Goal: Task Accomplishment & Management: Manage account settings

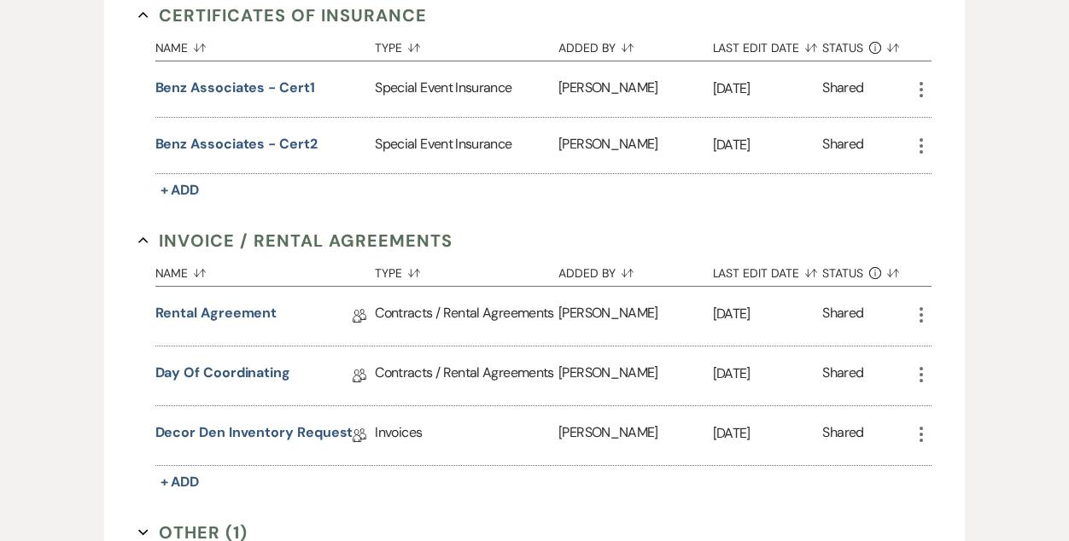
scroll to position [522, 0]
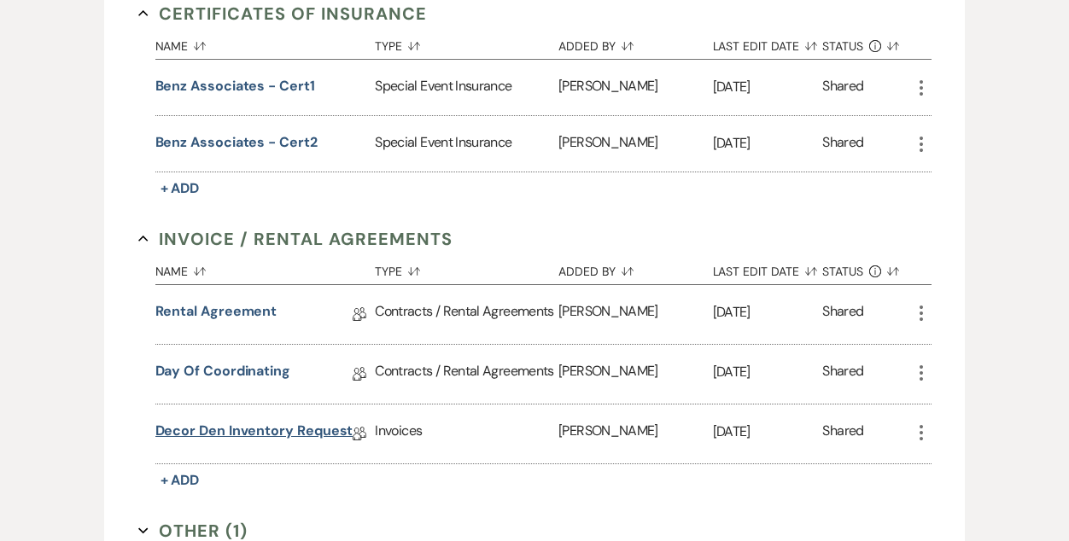
click at [247, 427] on link "Decor Den Inventory Request" at bounding box center [254, 434] width 198 height 26
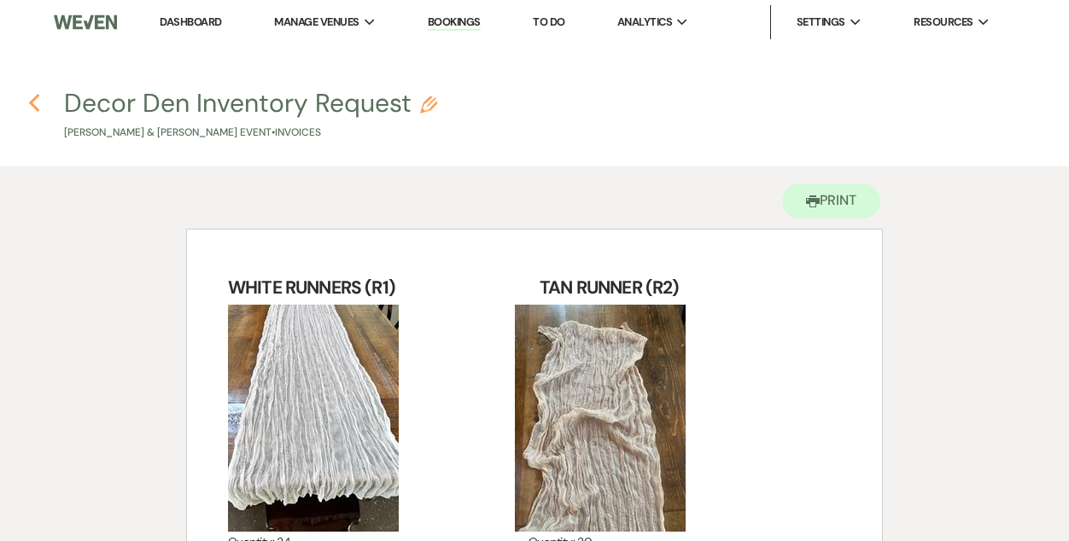
click at [30, 101] on icon "Previous" at bounding box center [34, 103] width 13 height 20
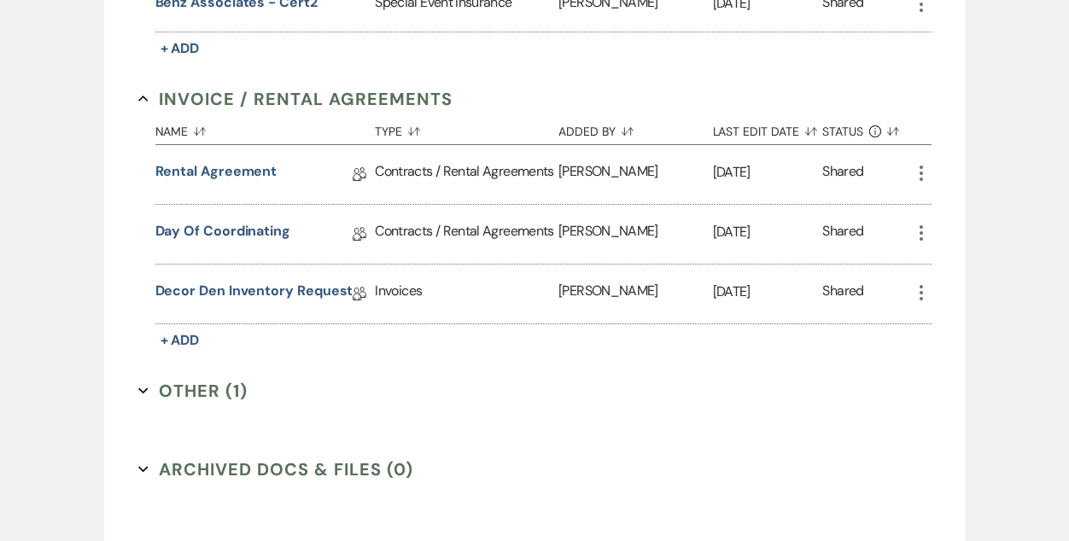
scroll to position [664, 0]
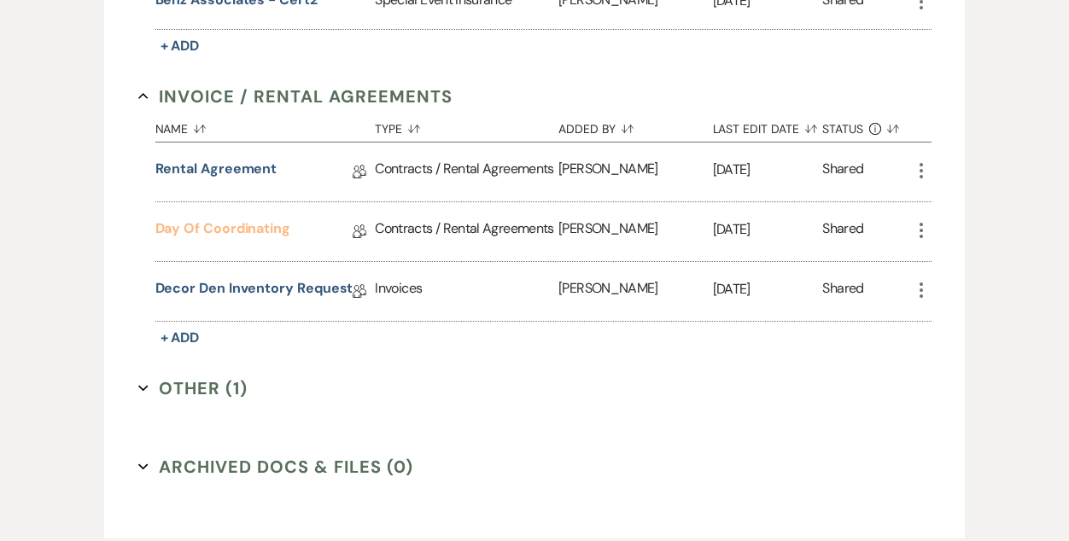
click at [204, 224] on link "Day of Coordinating" at bounding box center [222, 232] width 135 height 26
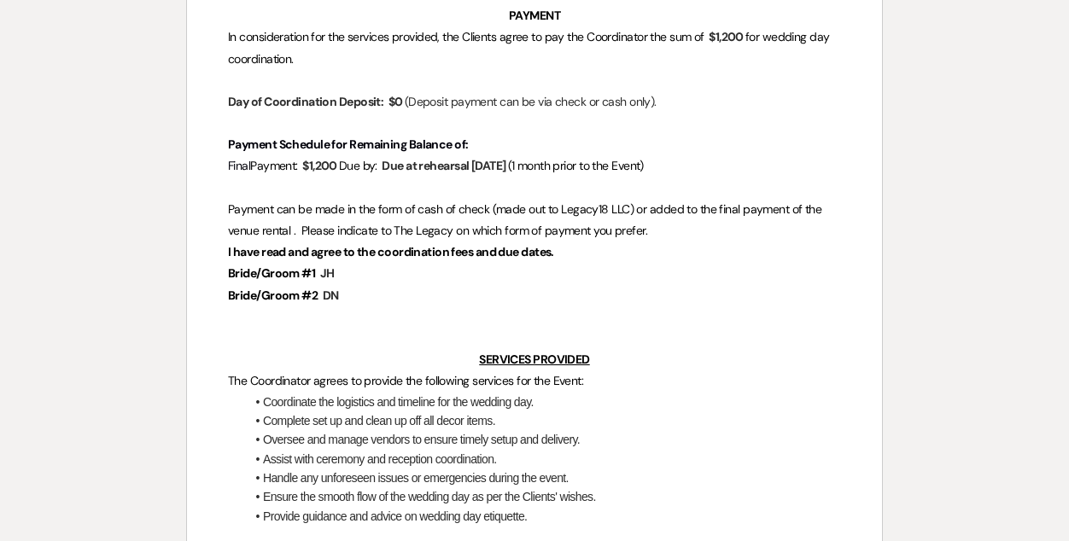
scroll to position [638, 0]
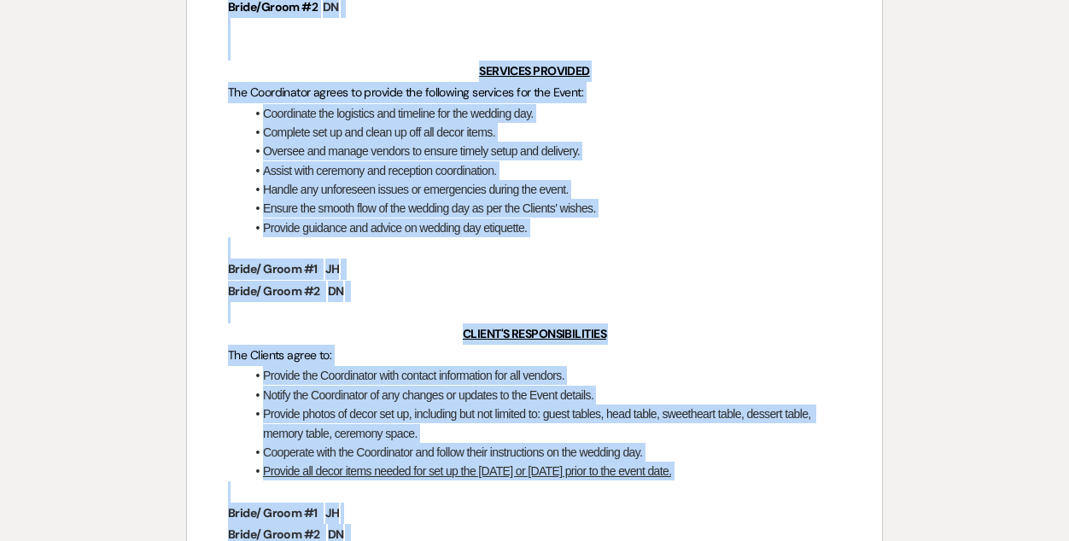
drag, startPoint x: 444, startPoint y: 224, endPoint x: 448, endPoint y: 586, distance: 361.9
click at [448, 540] on html "Dashboard Manage Venues Expand The Legacy on Eighteenmile Creek Bookings To Do …" at bounding box center [534, 381] width 1069 height 2562
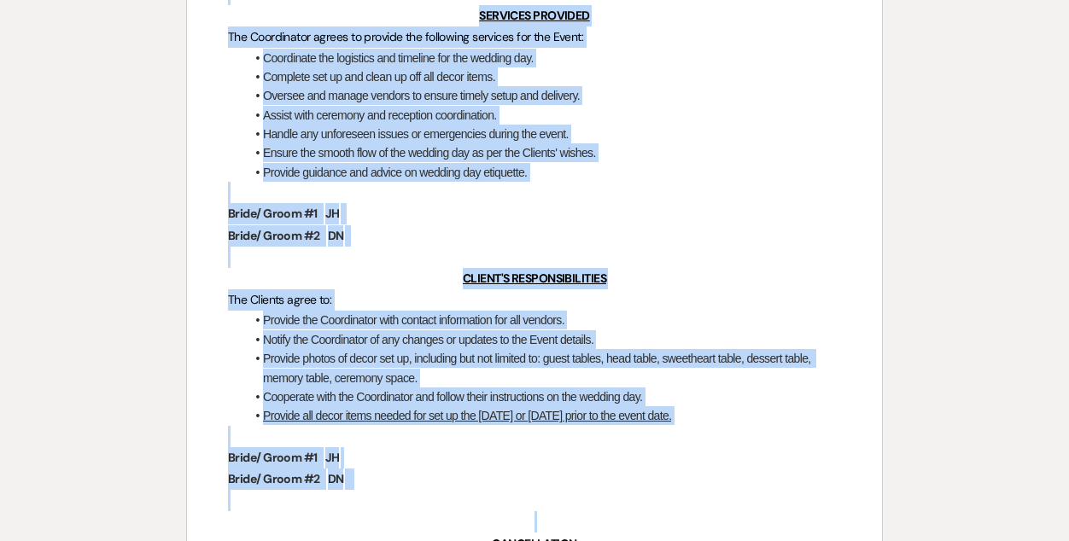
click at [424, 282] on p "CLIENT'S RESPONSIBILITIES" at bounding box center [534, 278] width 613 height 21
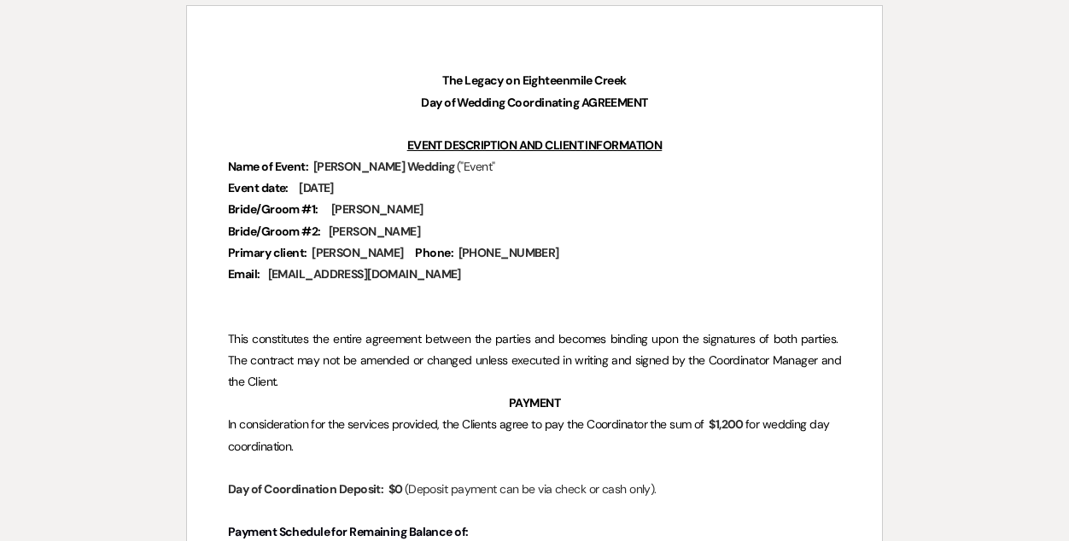
scroll to position [0, 0]
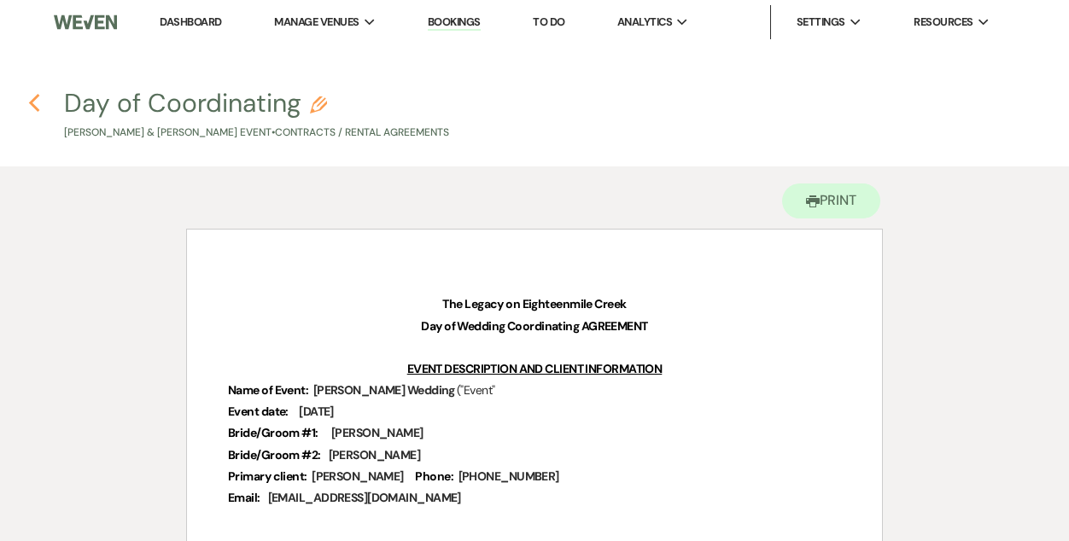
click at [31, 102] on use "button" at bounding box center [33, 103] width 11 height 19
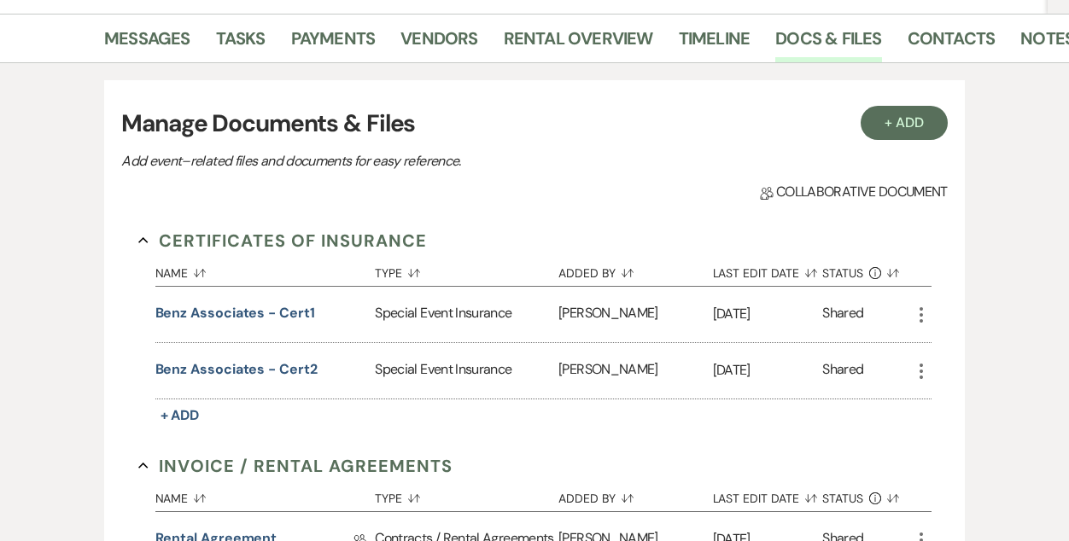
scroll to position [294, 0]
click at [314, 32] on link "Payments" at bounding box center [333, 45] width 85 height 38
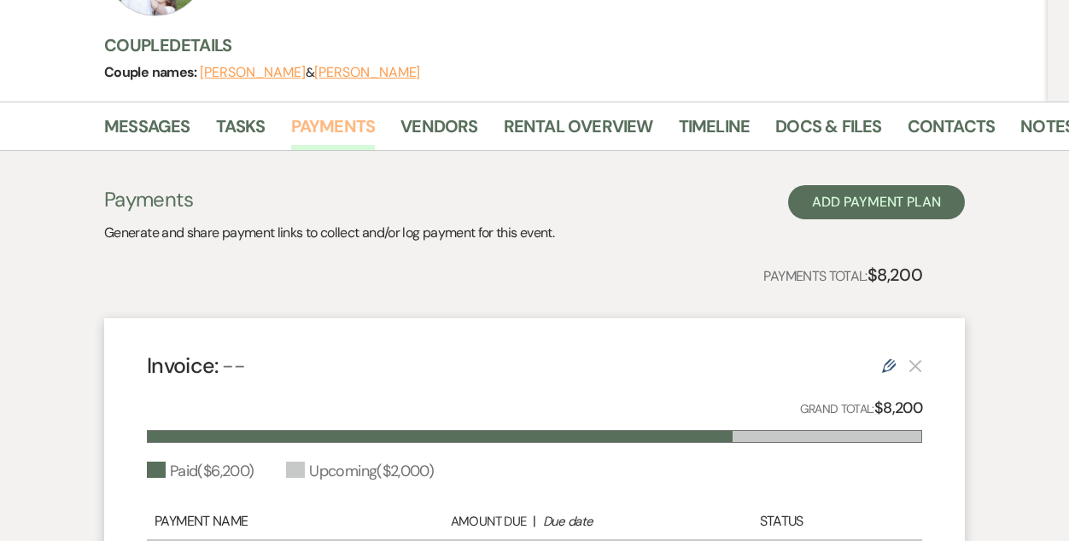
scroll to position [201, 0]
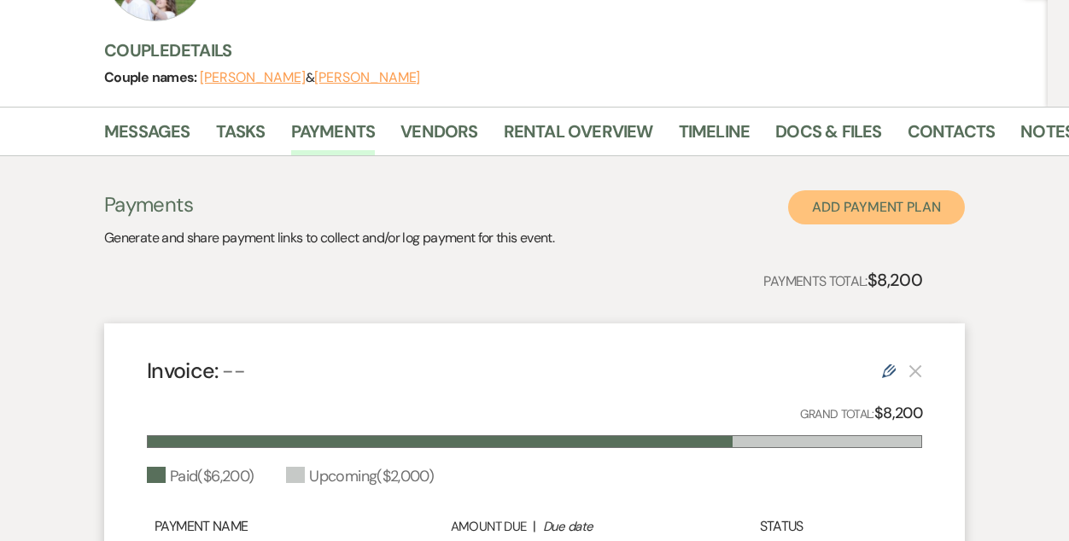
click at [896, 206] on button "Add Payment Plan" at bounding box center [876, 207] width 177 height 34
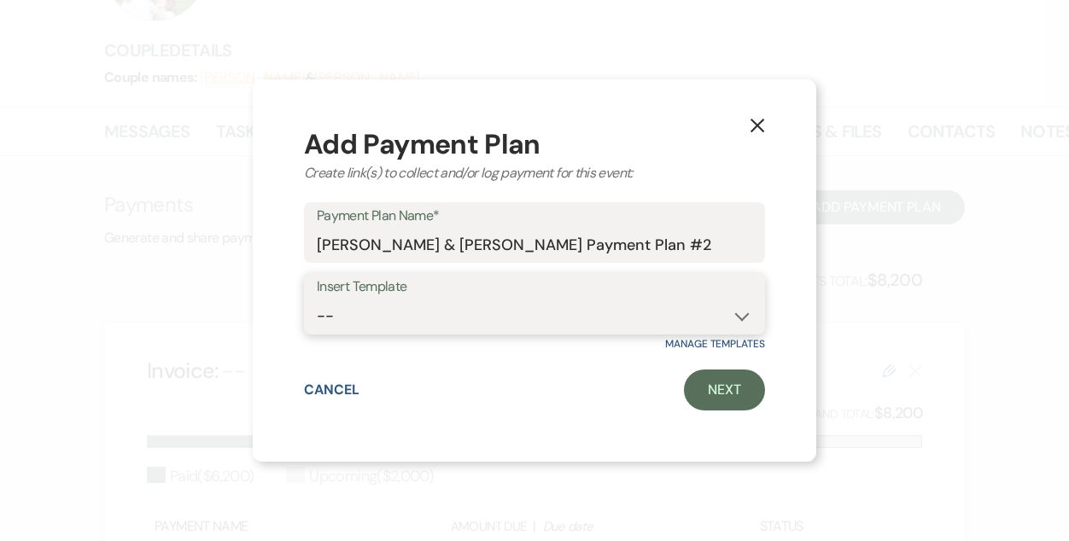
click at [511, 327] on select "-- [DATE] weddings [DATE] Wedding Day of Coordinating" at bounding box center [534, 316] width 435 height 33
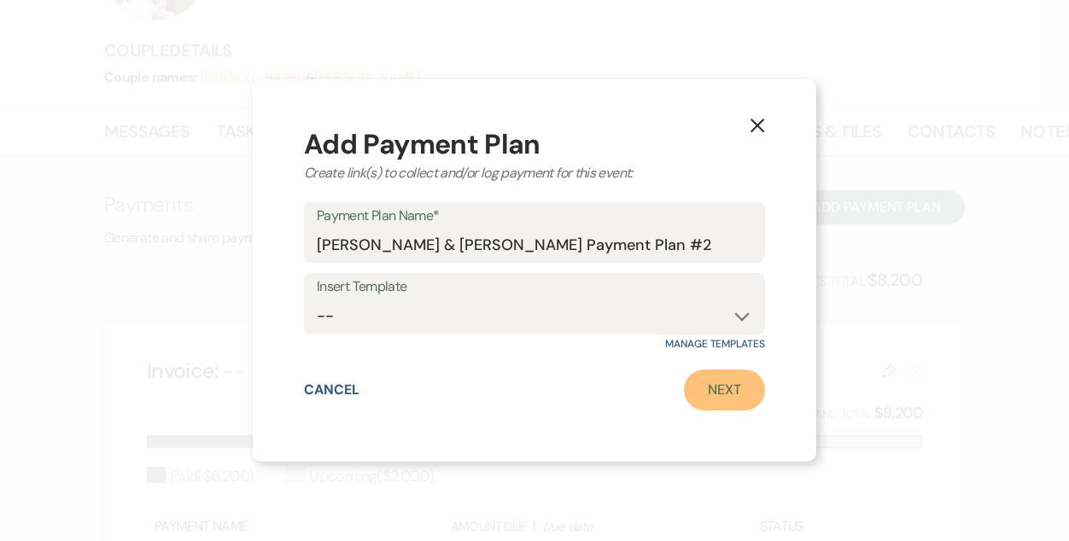
click at [713, 393] on link "Next" at bounding box center [724, 390] width 81 height 41
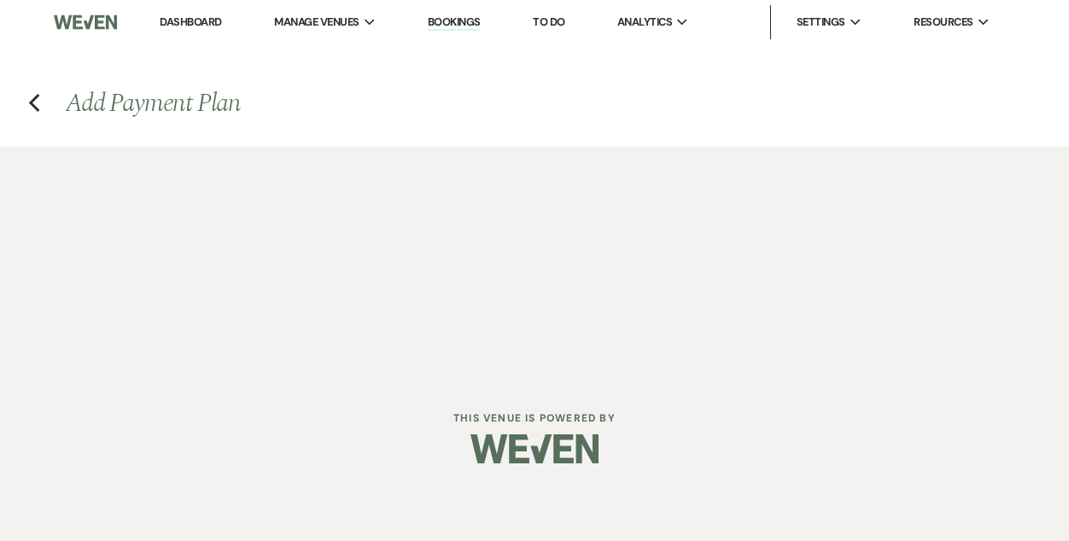
select select "2"
select select "percentage"
select select "true"
select select "client"
select select "weeks"
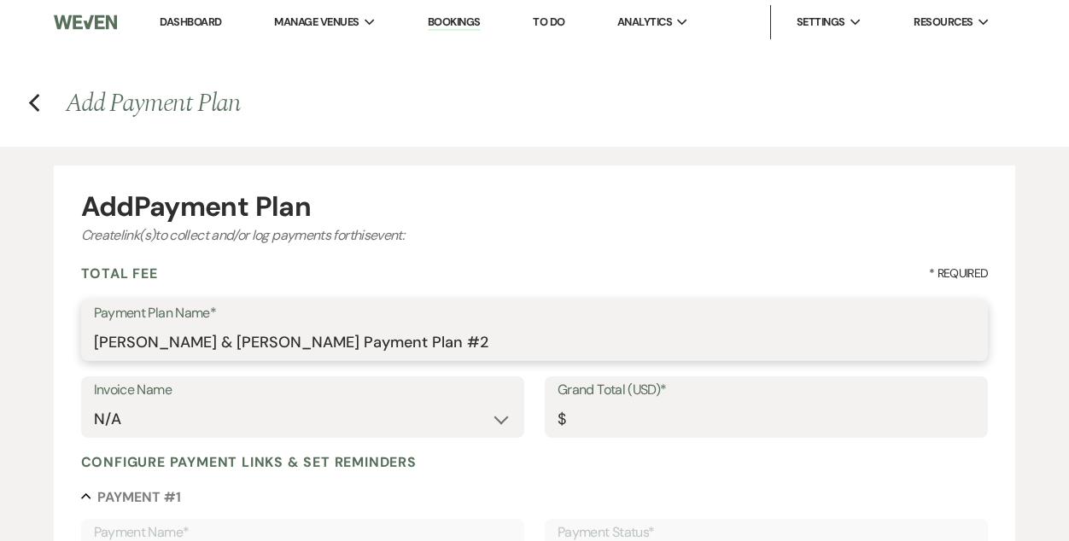
click at [469, 339] on input "[PERSON_NAME] & [PERSON_NAME] Payment Plan #2" at bounding box center [535, 342] width 882 height 33
type input "[PERSON_NAME] & [PERSON_NAME] Payment Plan #2 Cathedral Draping"
click at [642, 411] on input "Grand Total (USD)*" at bounding box center [765, 419] width 417 height 33
type input "4"
type input "4.00"
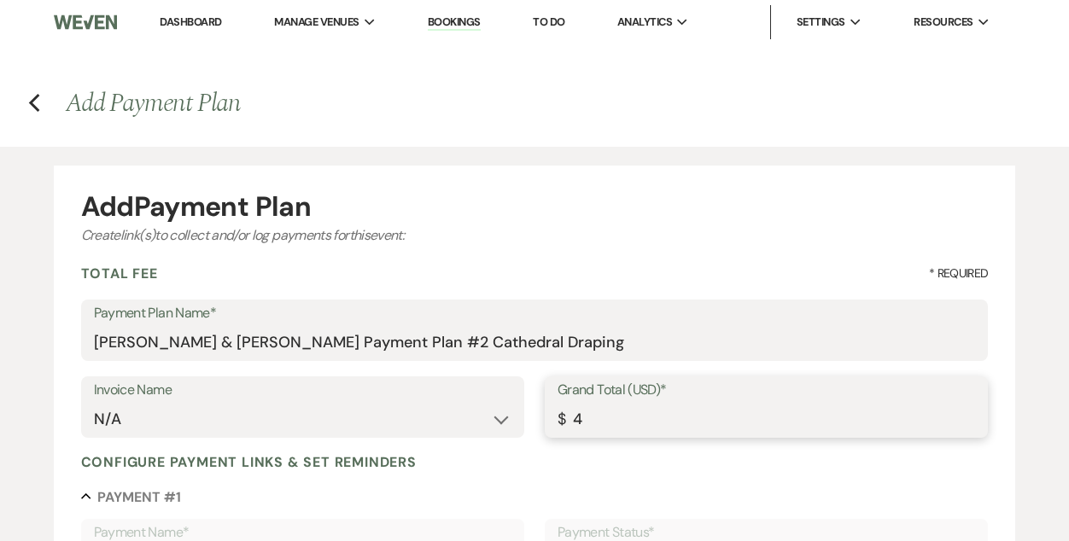
type input "40"
type input "40.00"
type input "400"
type input "400.00"
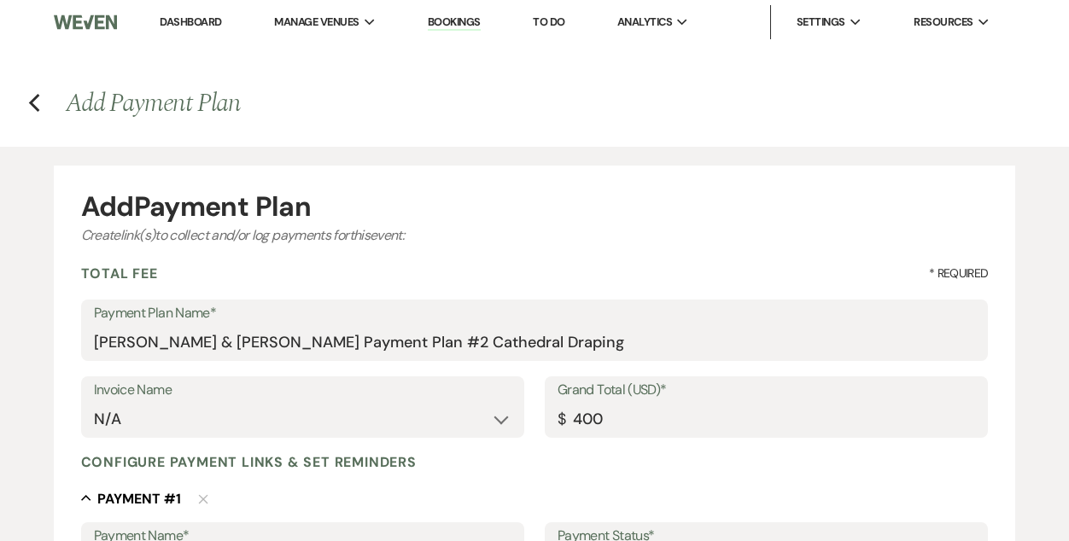
type input "400.00"
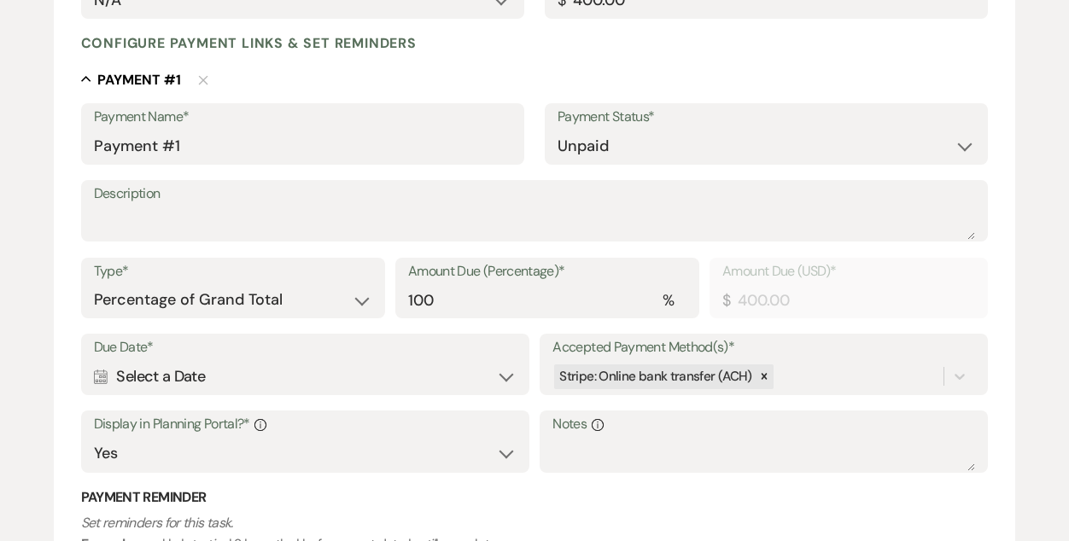
scroll to position [418, 0]
click at [760, 376] on icon at bounding box center [764, 377] width 12 height 12
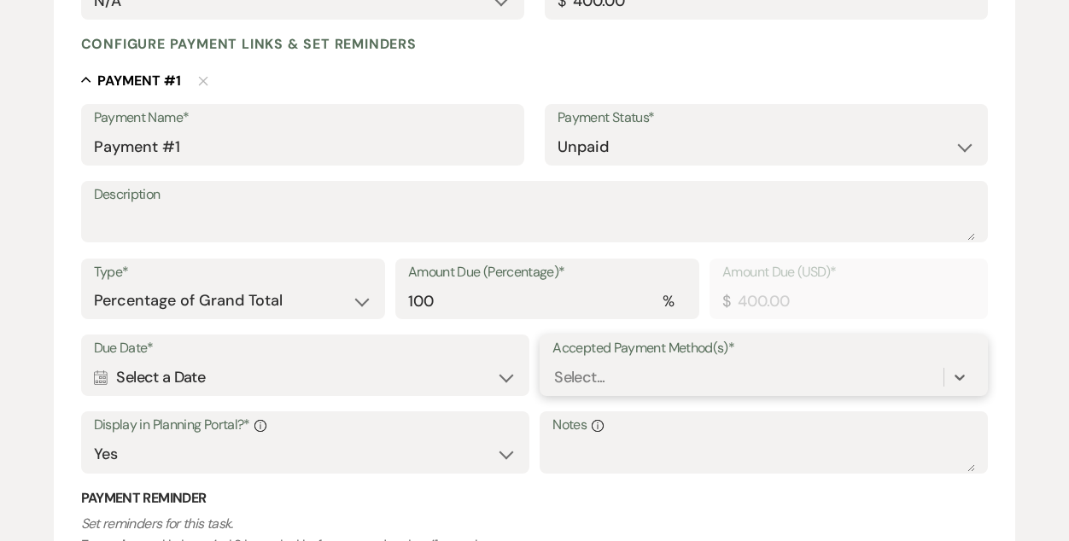
click at [661, 382] on div "option [object Object], deselected. 0 results available. Select is focused ,typ…" at bounding box center [763, 377] width 423 height 32
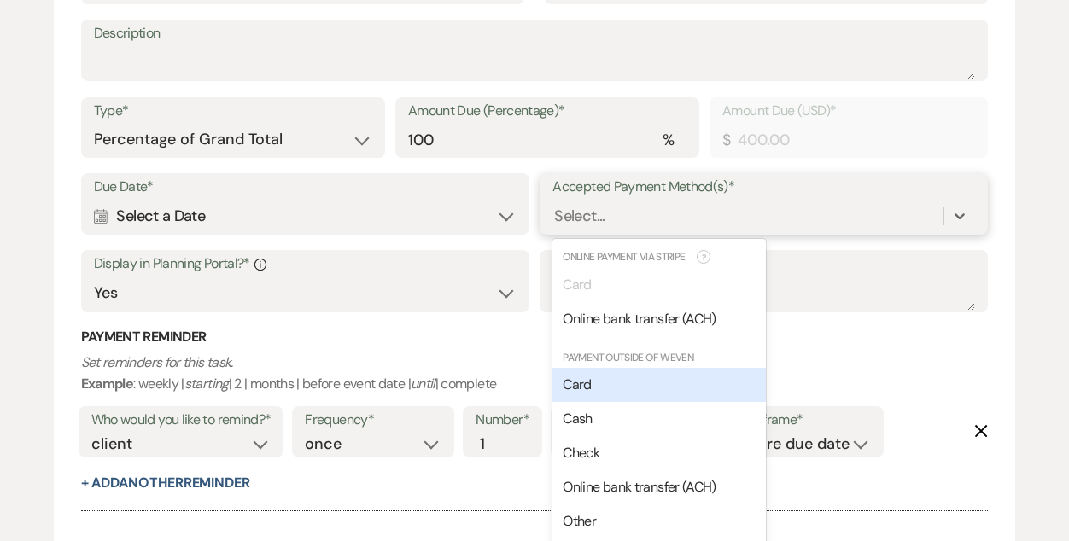
scroll to position [594, 0]
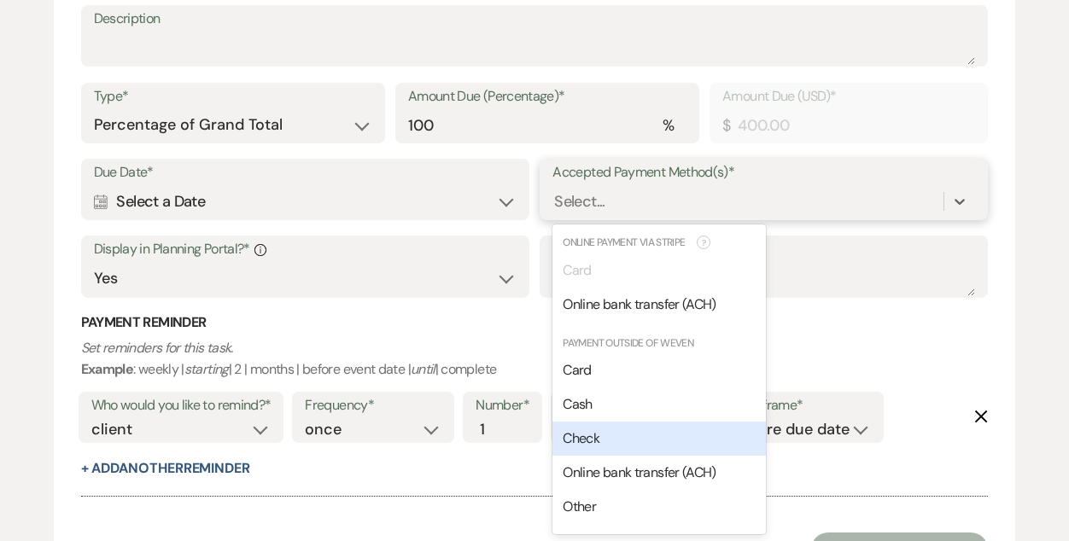
click at [659, 427] on div "Check" at bounding box center [658, 439] width 213 height 34
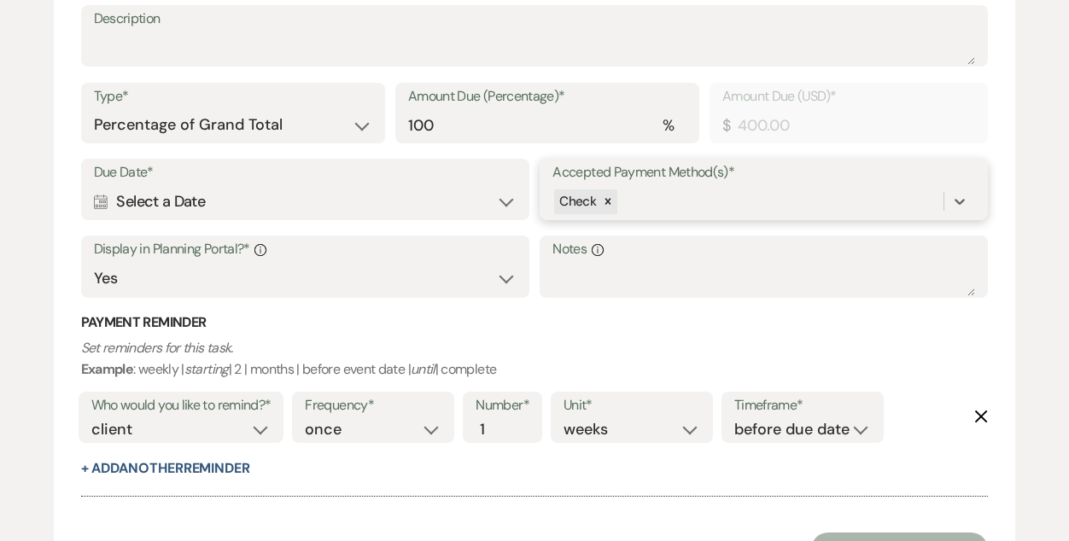
click at [674, 204] on div "Check" at bounding box center [747, 202] width 391 height 30
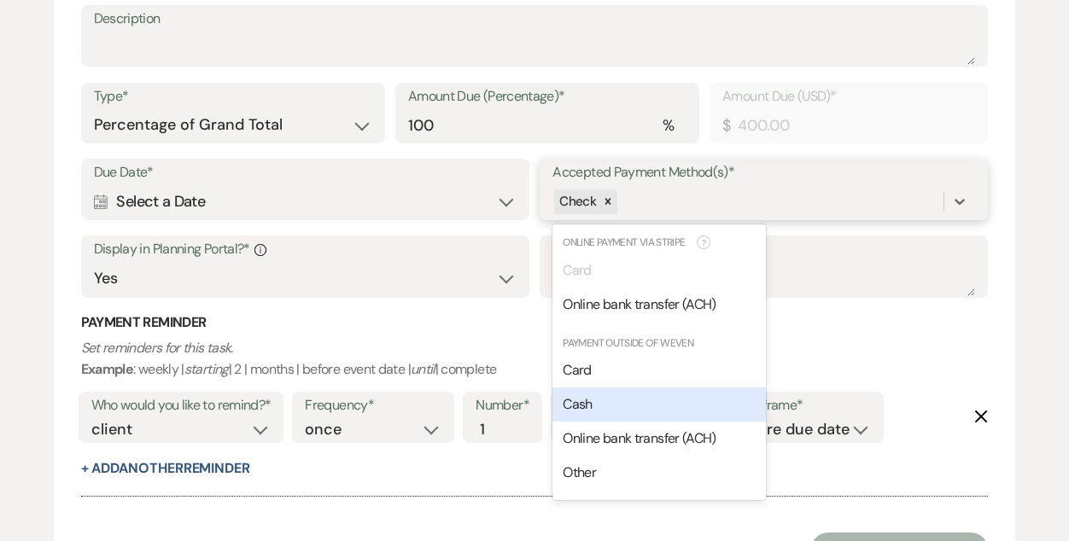
click at [663, 412] on div "Cash" at bounding box center [658, 405] width 213 height 34
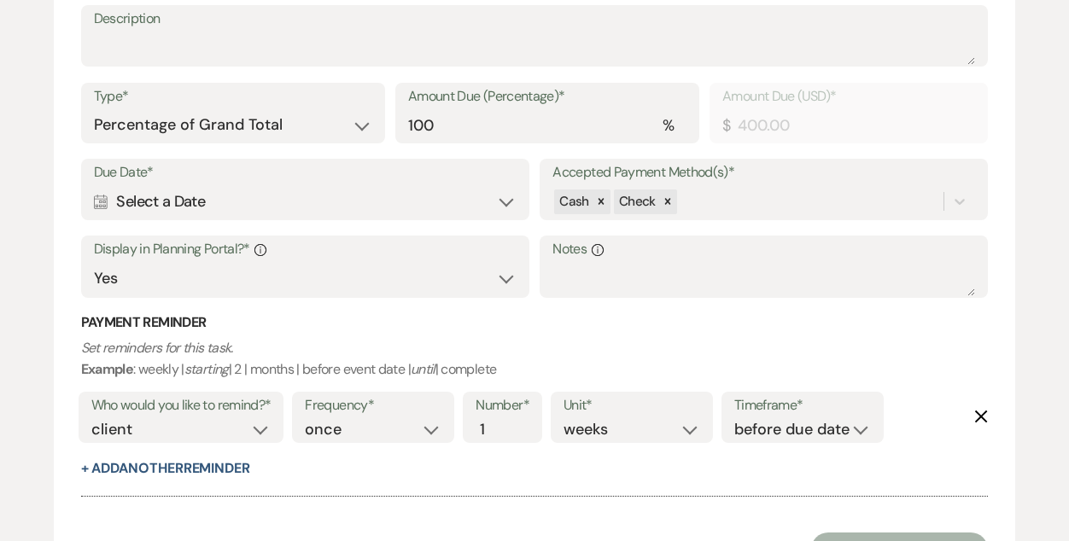
click at [537, 324] on h3 "Payment Reminder" at bounding box center [534, 322] width 907 height 19
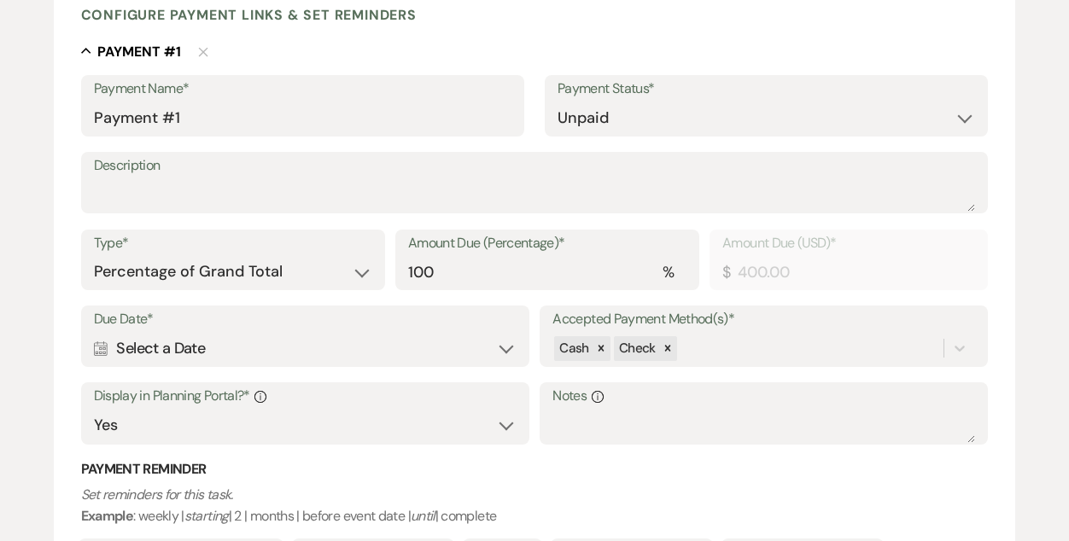
scroll to position [441, 0]
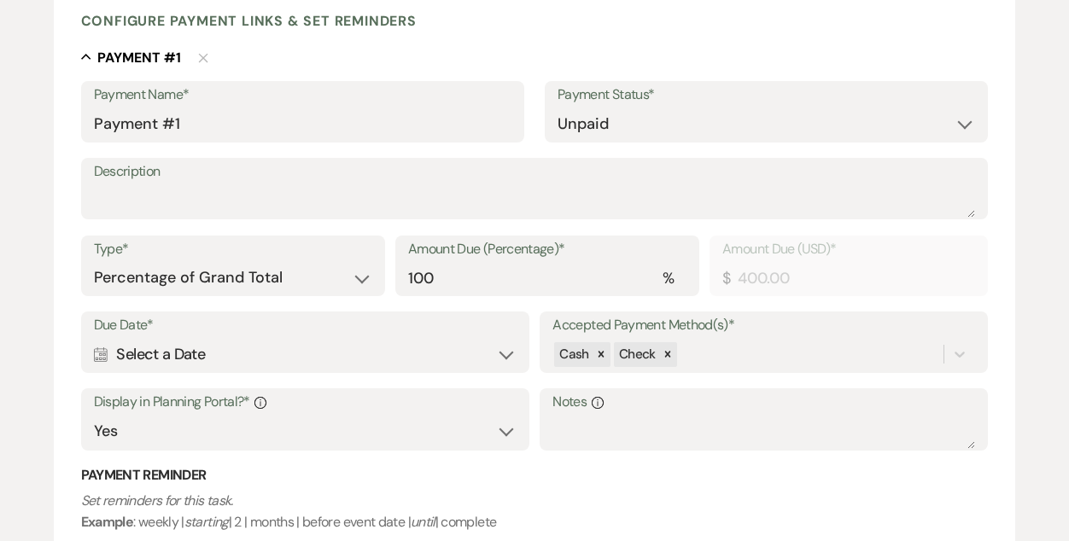
click at [329, 349] on div "Calendar Select a Date Expand" at bounding box center [305, 354] width 423 height 33
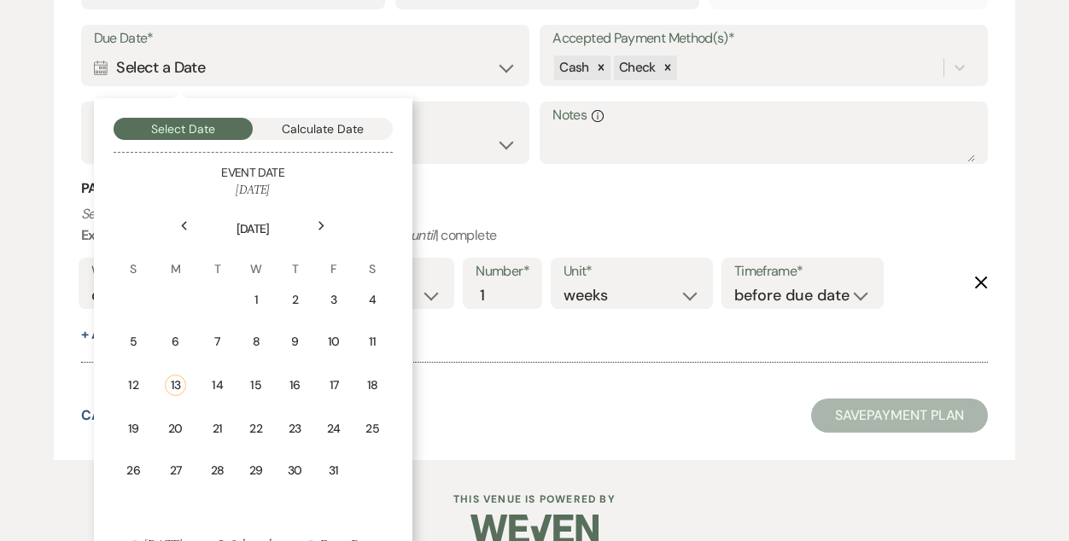
scroll to position [730, 0]
click at [318, 221] on icon "Next" at bounding box center [322, 224] width 9 height 10
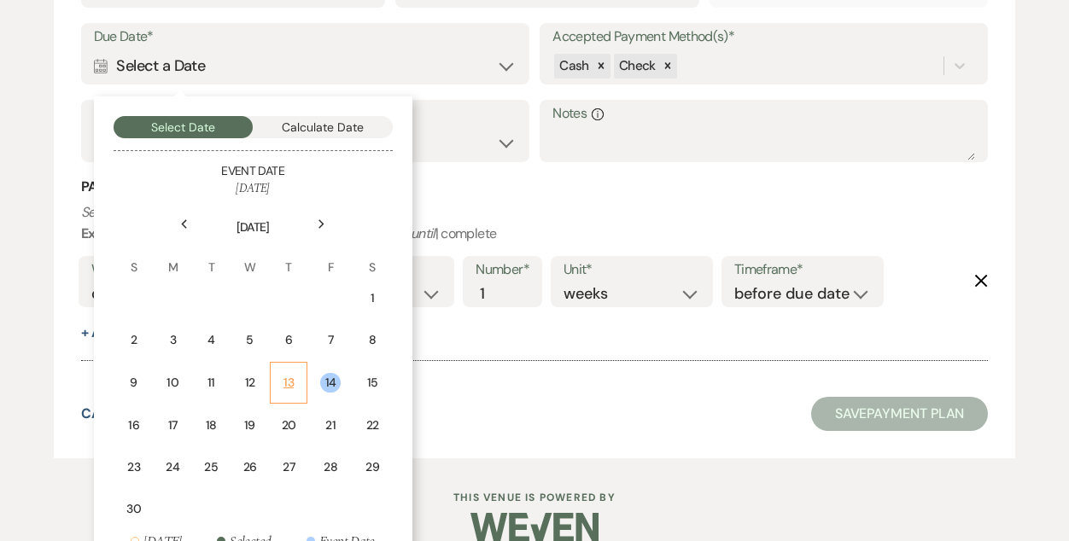
click at [284, 382] on div "13" at bounding box center [288, 383] width 15 height 18
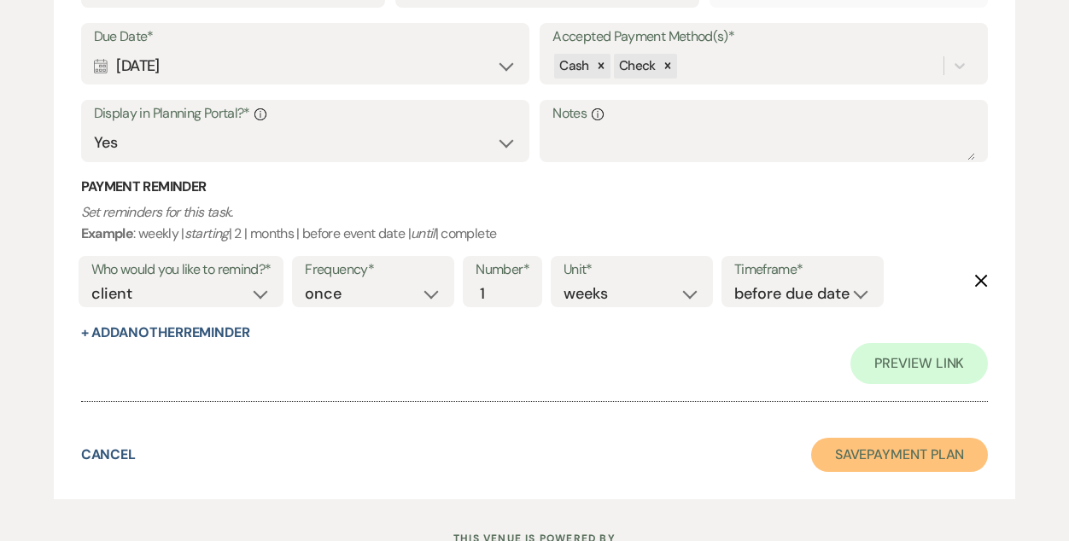
click at [930, 456] on button "Save Payment Plan" at bounding box center [900, 455] width 178 height 34
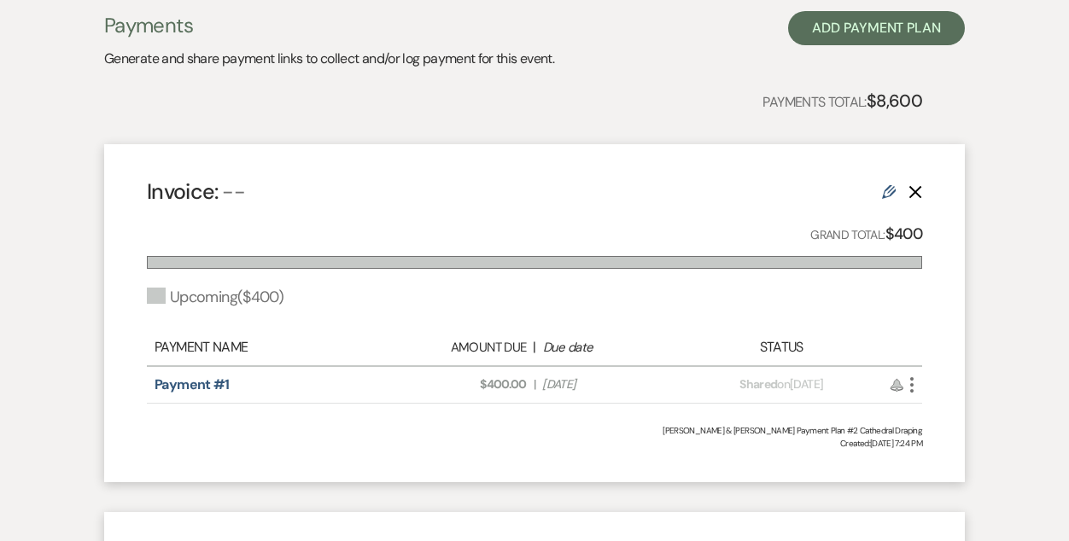
scroll to position [378, 0]
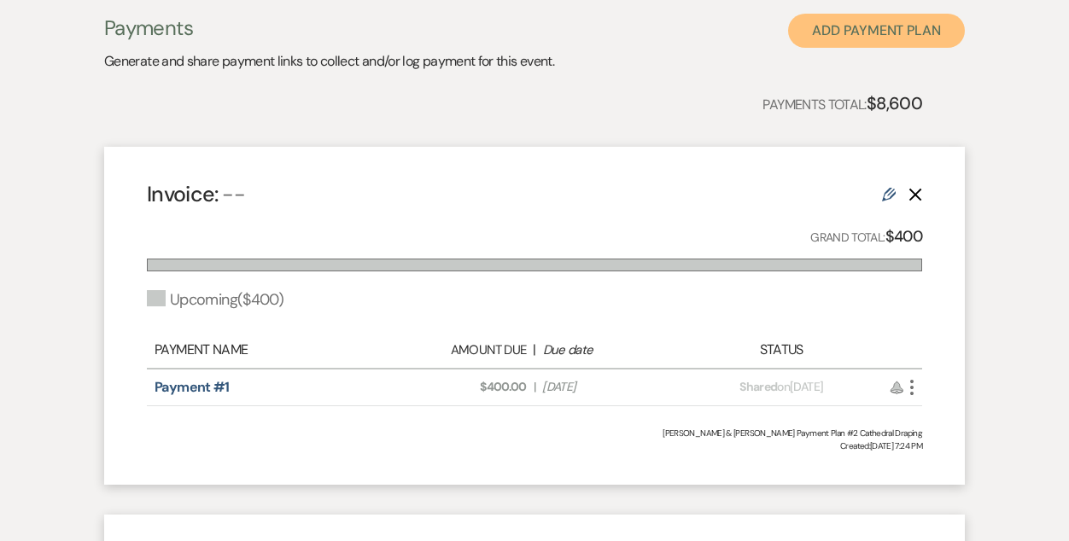
click at [835, 27] on button "Add Payment Plan" at bounding box center [876, 31] width 177 height 34
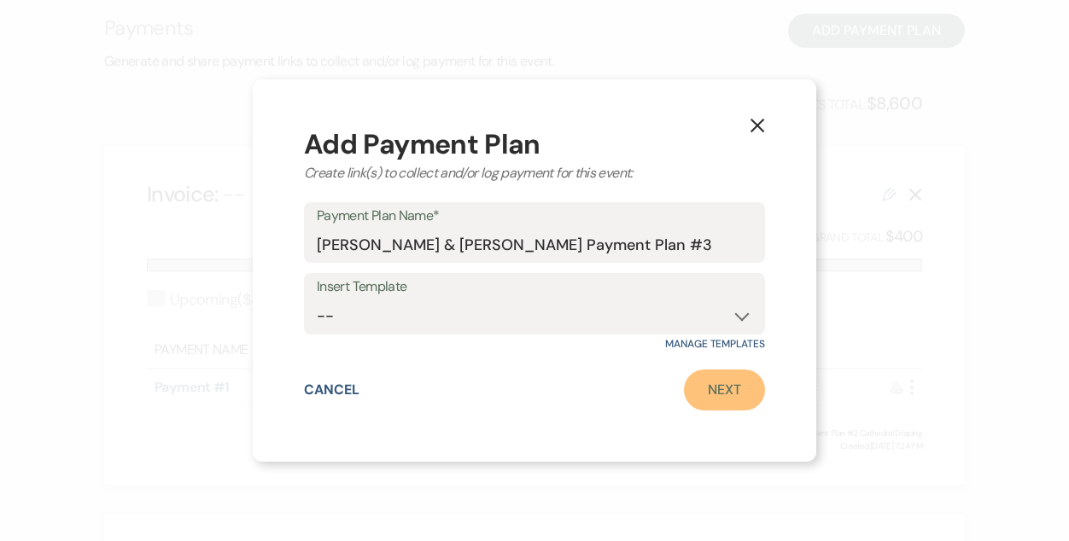
click at [730, 393] on link "Next" at bounding box center [724, 390] width 81 height 41
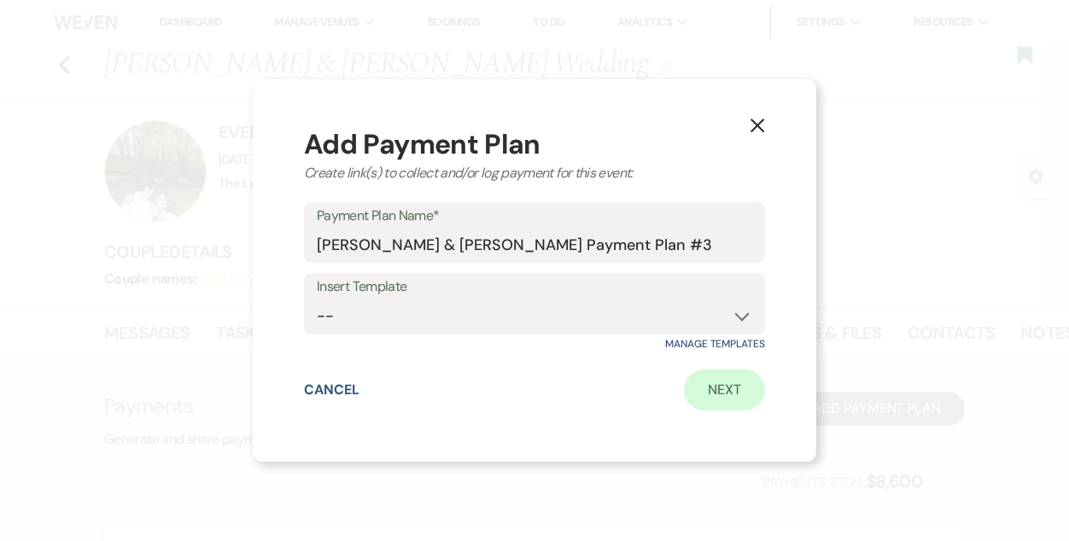
select select "2"
select select "percentage"
select select "true"
select select "client"
select select "weeks"
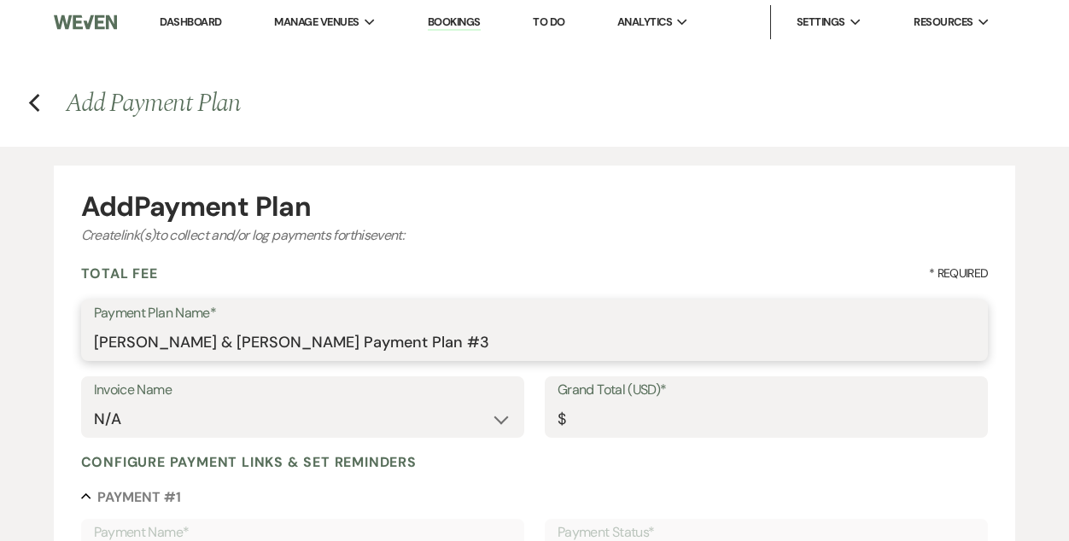
click at [485, 345] on input "[PERSON_NAME] & [PERSON_NAME] Payment Plan #3" at bounding box center [535, 342] width 882 height 33
type input "[PERSON_NAME] & [PERSON_NAME] Payment Plan #3 Coordinating"
click at [679, 434] on input "Grand Total (USD)*" at bounding box center [765, 419] width 417 height 33
type input "1"
type input "1.00"
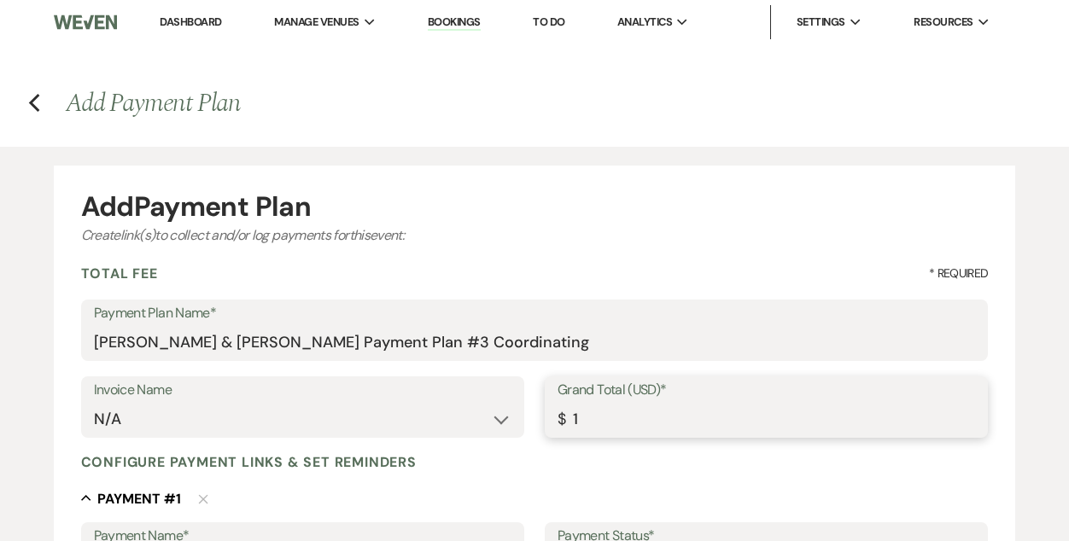
type input "12"
type input "12.00"
type input "120"
type input "120.00"
type input "1200"
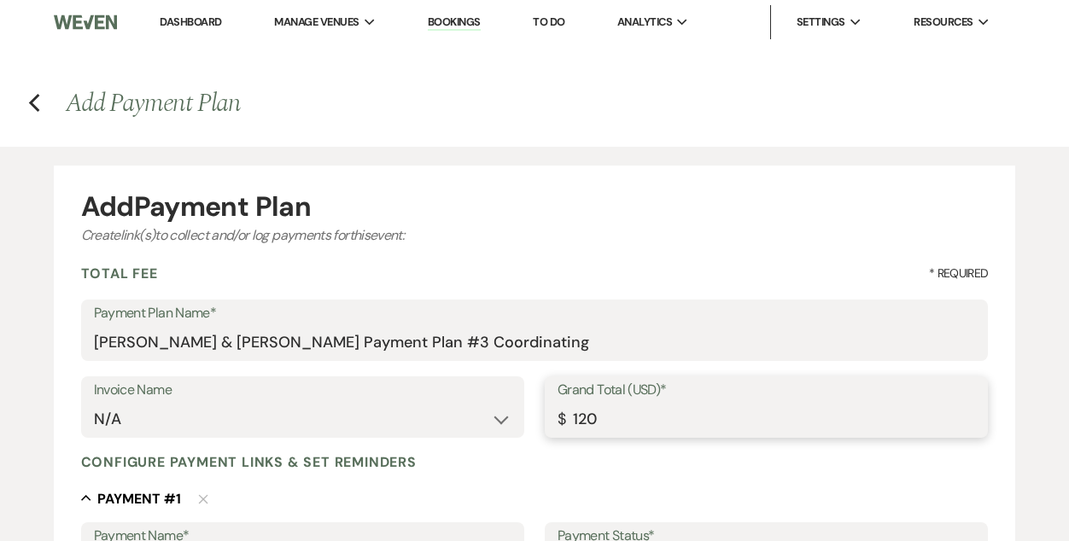
type input "1200.00"
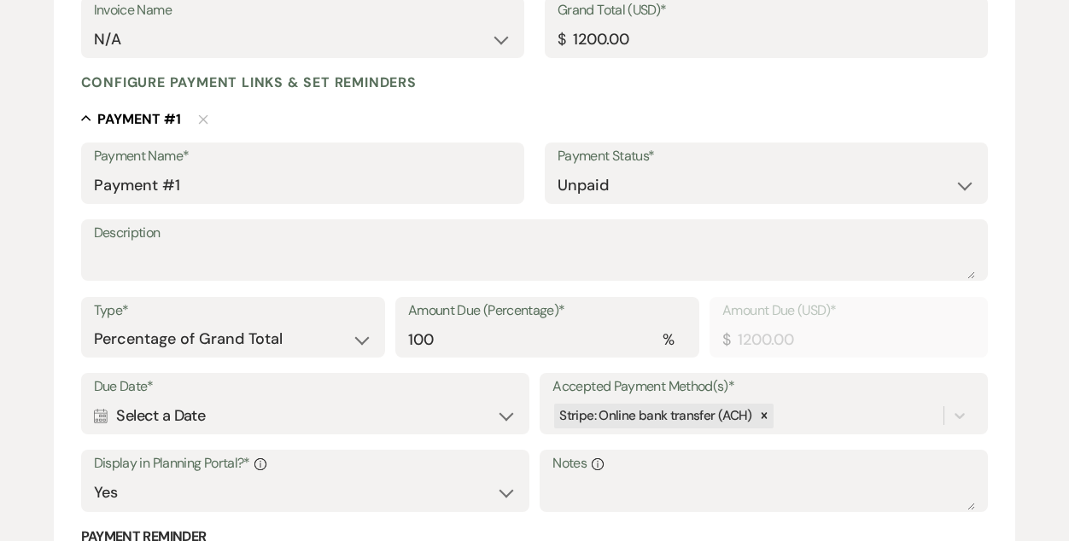
scroll to position [545, 0]
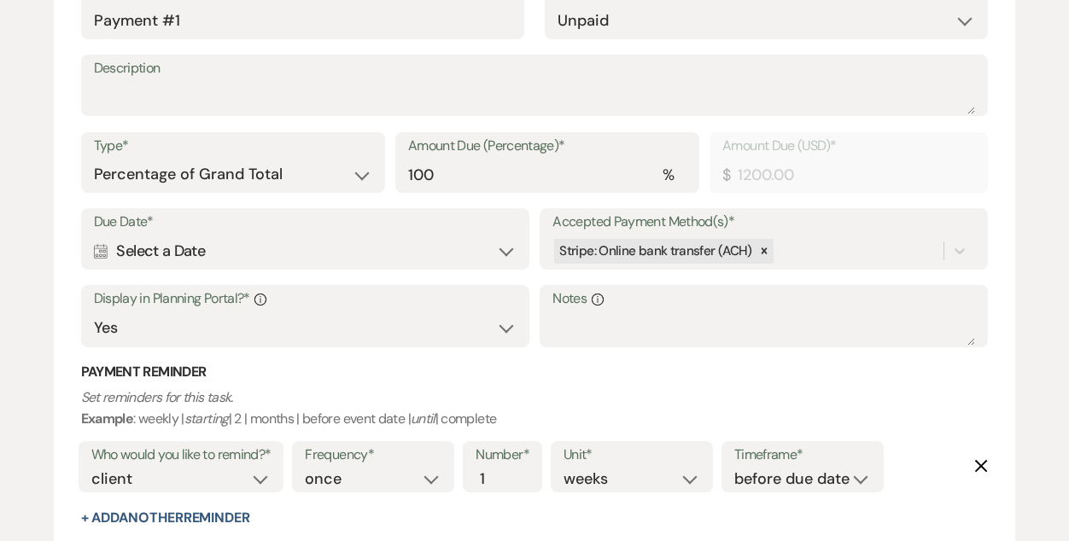
click at [176, 245] on div "Calendar Select a Date Expand" at bounding box center [305, 251] width 423 height 33
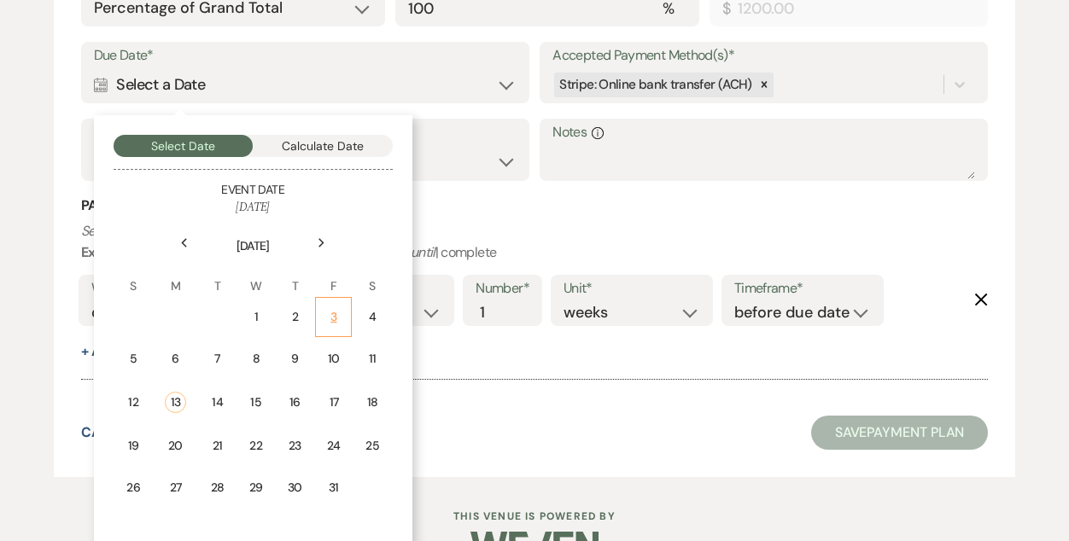
scroll to position [713, 0]
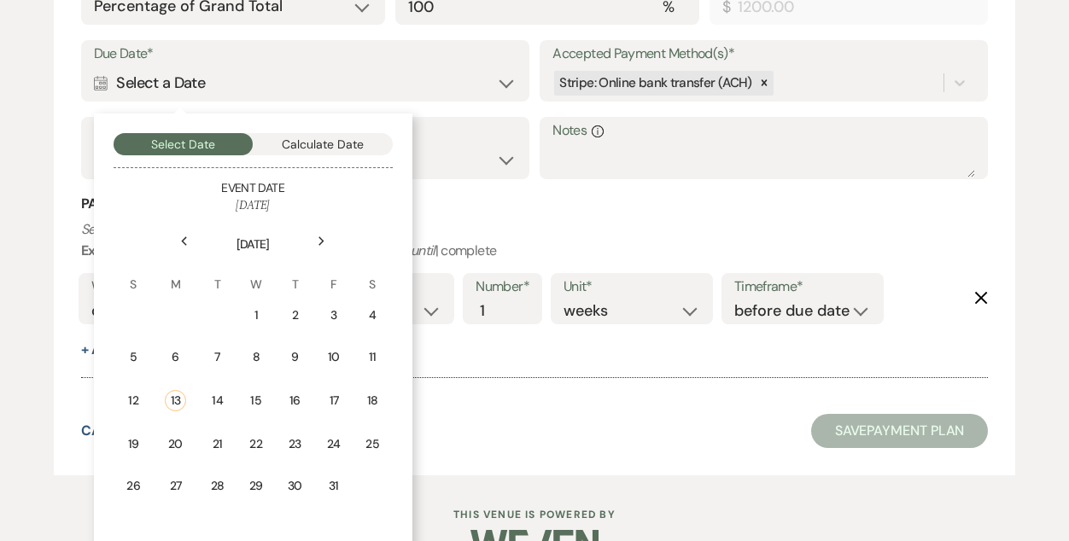
click at [319, 241] on icon "Next" at bounding box center [322, 241] width 9 height 10
click at [288, 406] on div "13" at bounding box center [288, 400] width 15 height 18
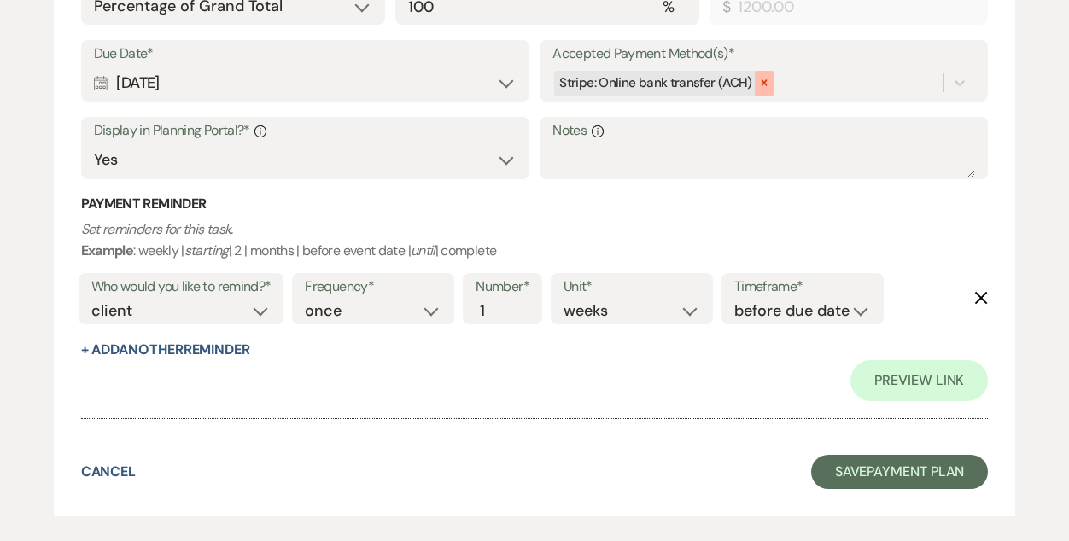
click at [758, 85] on icon at bounding box center [764, 83] width 12 height 12
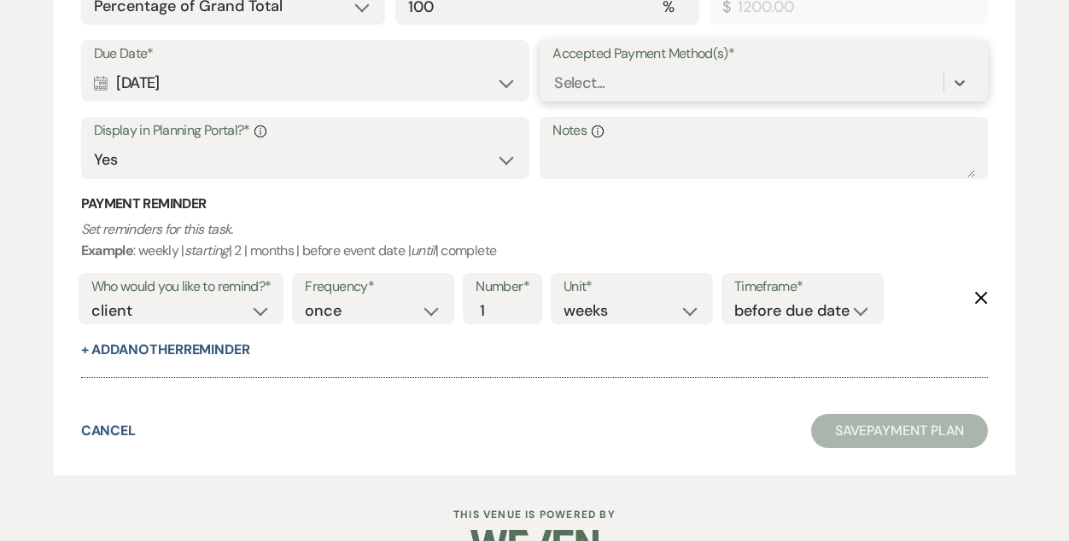
click at [655, 91] on div "Select..." at bounding box center [747, 83] width 391 height 30
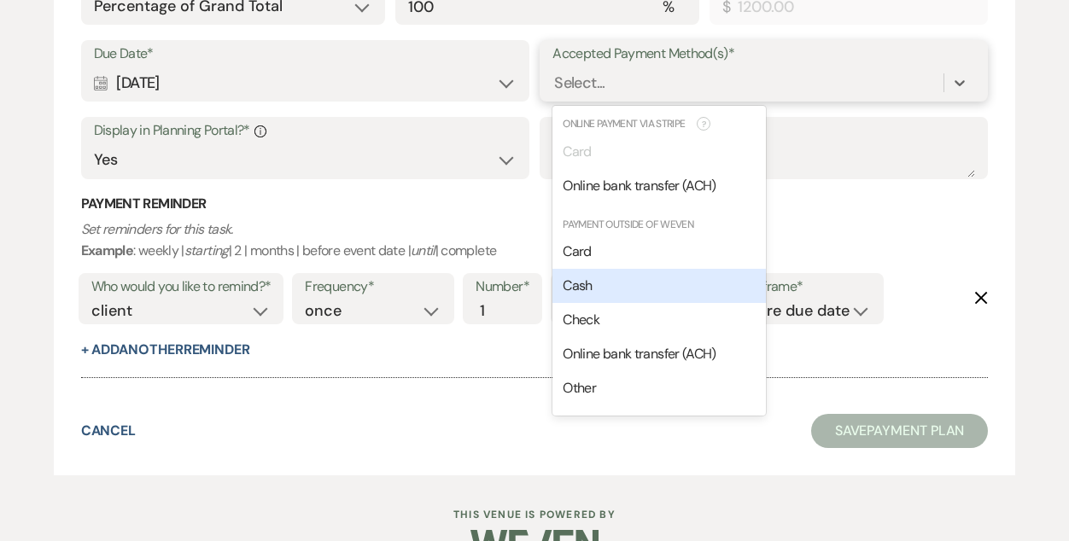
click at [678, 283] on div "Cash" at bounding box center [658, 286] width 213 height 34
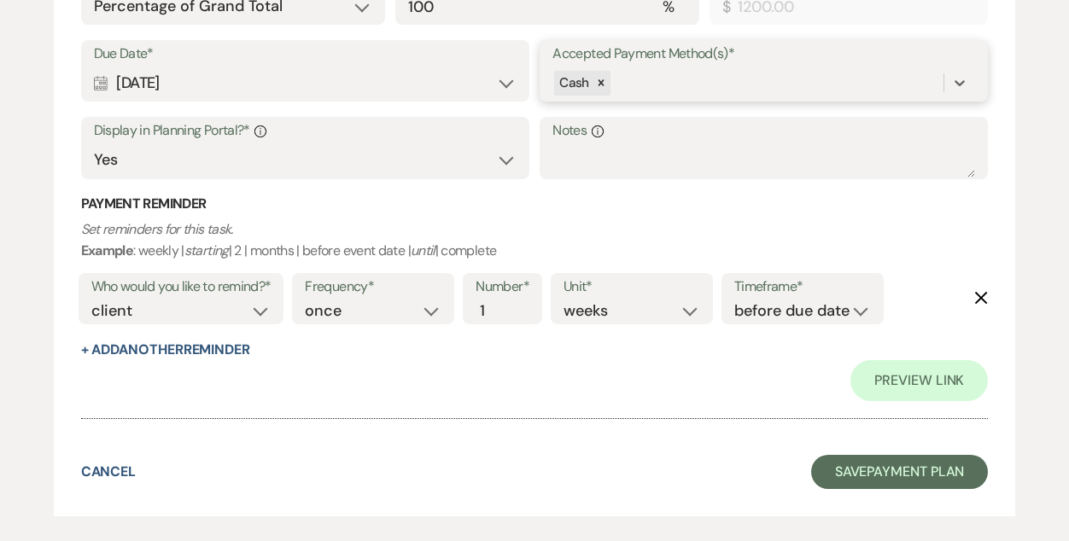
click at [700, 86] on div "Cash" at bounding box center [747, 83] width 391 height 30
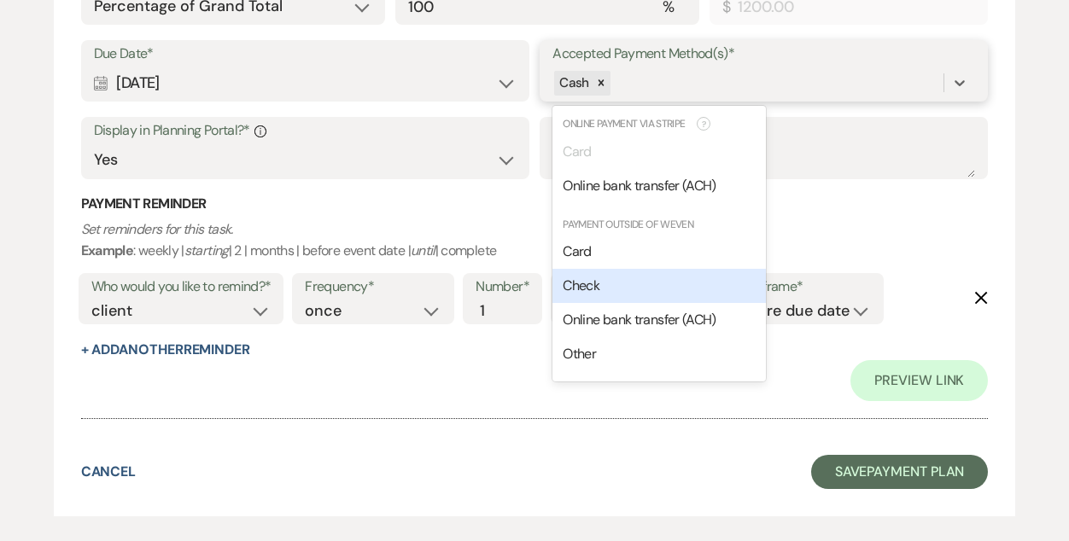
click at [673, 290] on div "Check" at bounding box center [658, 286] width 213 height 34
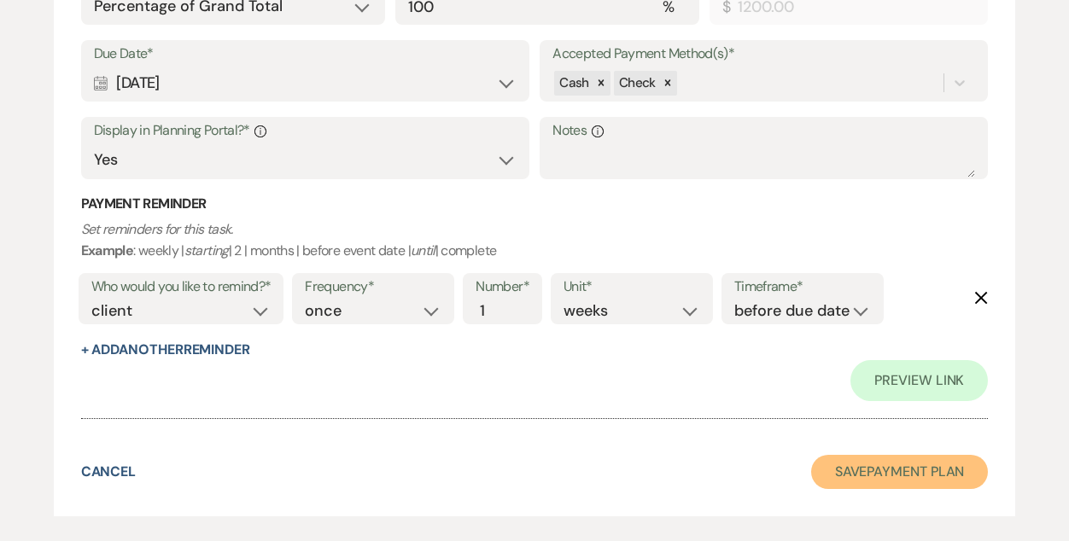
click at [831, 464] on button "Save Payment Plan" at bounding box center [900, 472] width 178 height 34
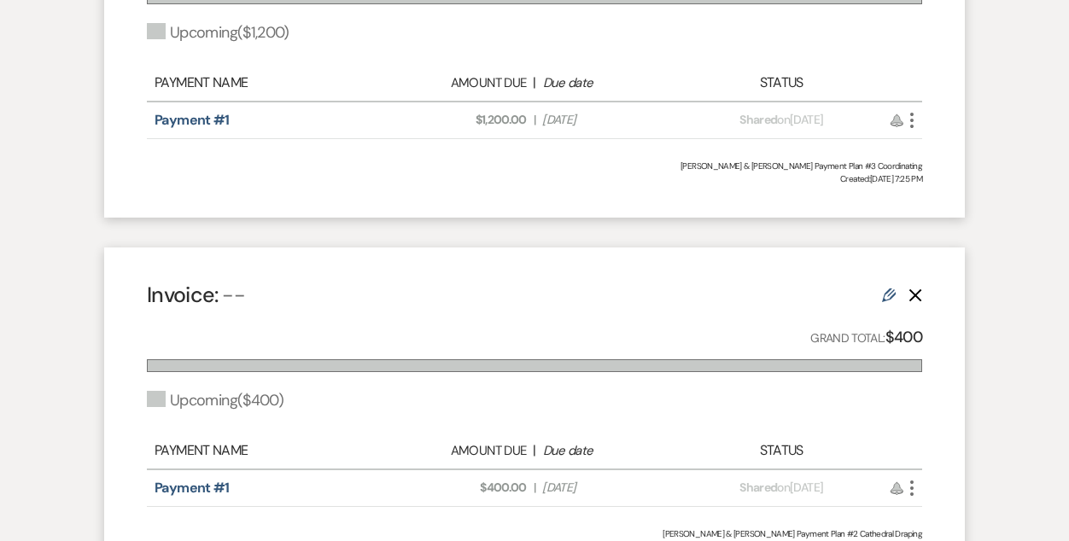
scroll to position [684, 0]
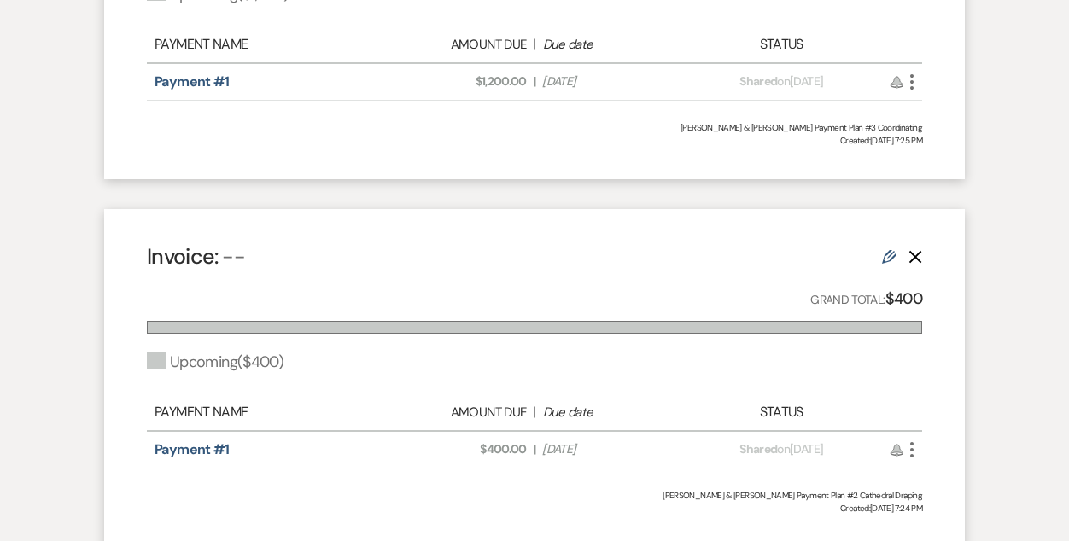
click at [909, 448] on icon "More" at bounding box center [911, 450] width 20 height 20
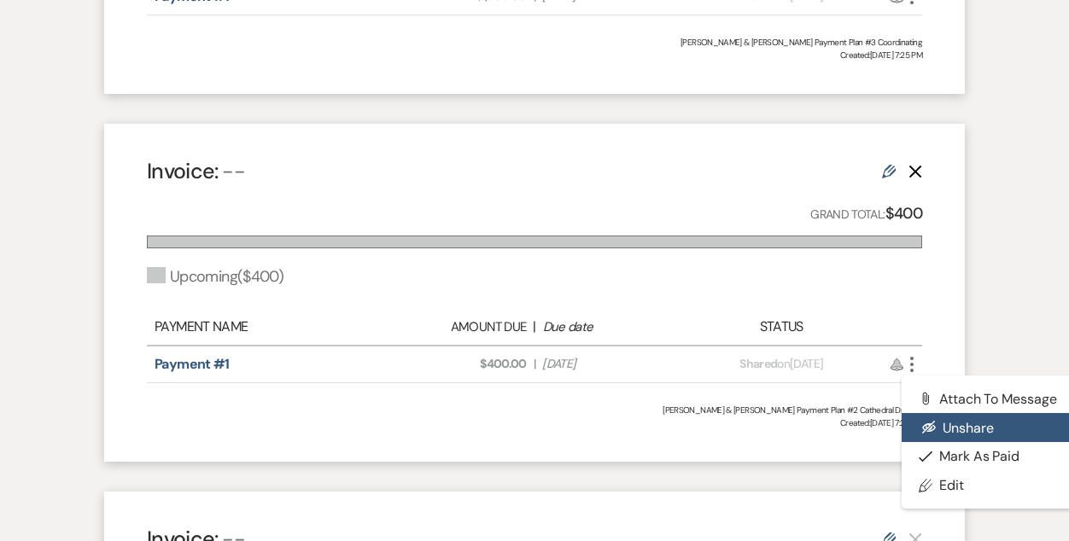
scroll to position [770, 0]
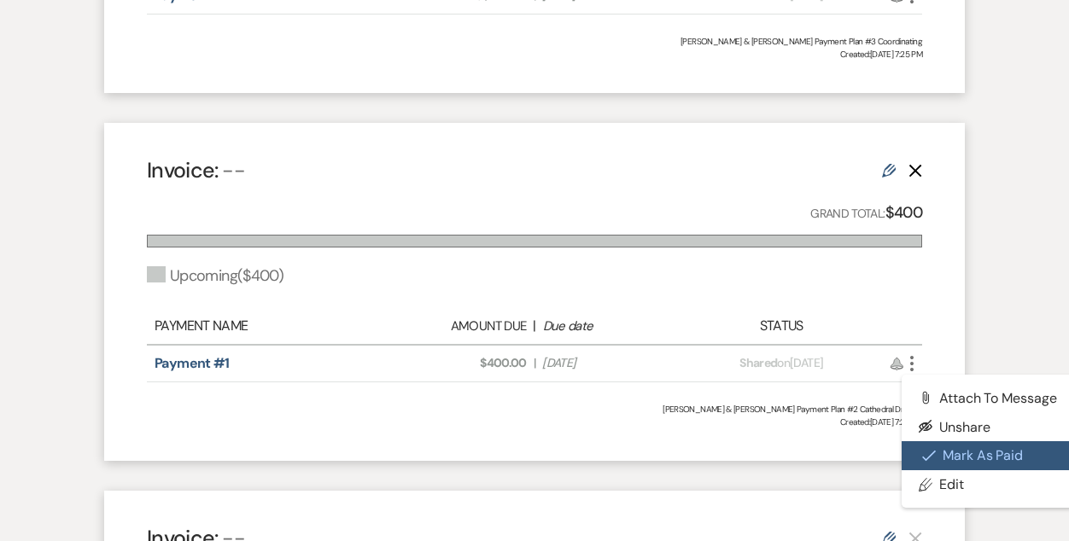
click at [954, 463] on button "Check [PERSON_NAME] [PERSON_NAME] as Paid" at bounding box center [987, 455] width 172 height 29
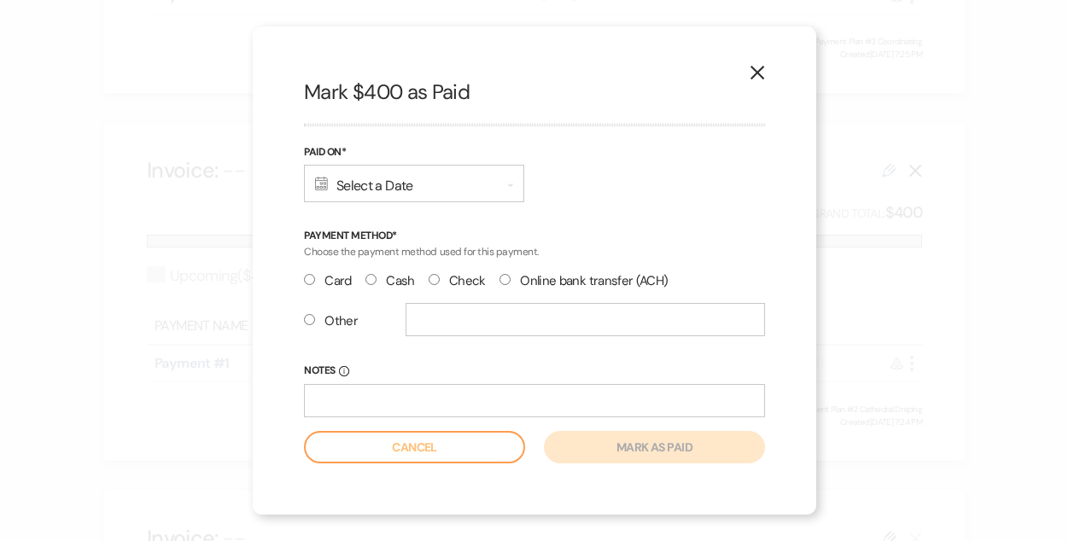
click at [411, 172] on div "Calendar Select a Date Expand" at bounding box center [414, 184] width 220 height 38
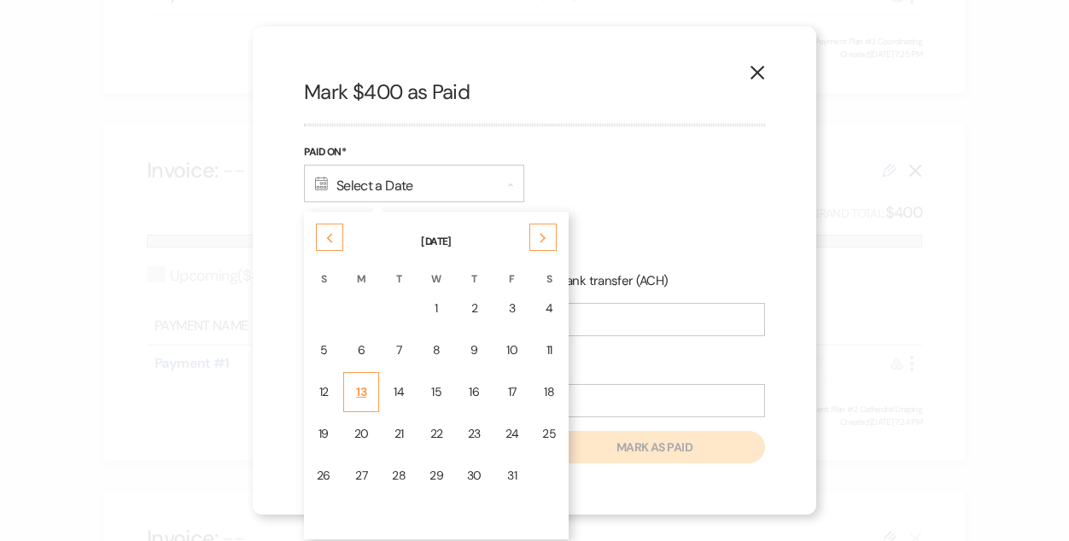
click at [362, 392] on div "13" at bounding box center [361, 392] width 15 height 18
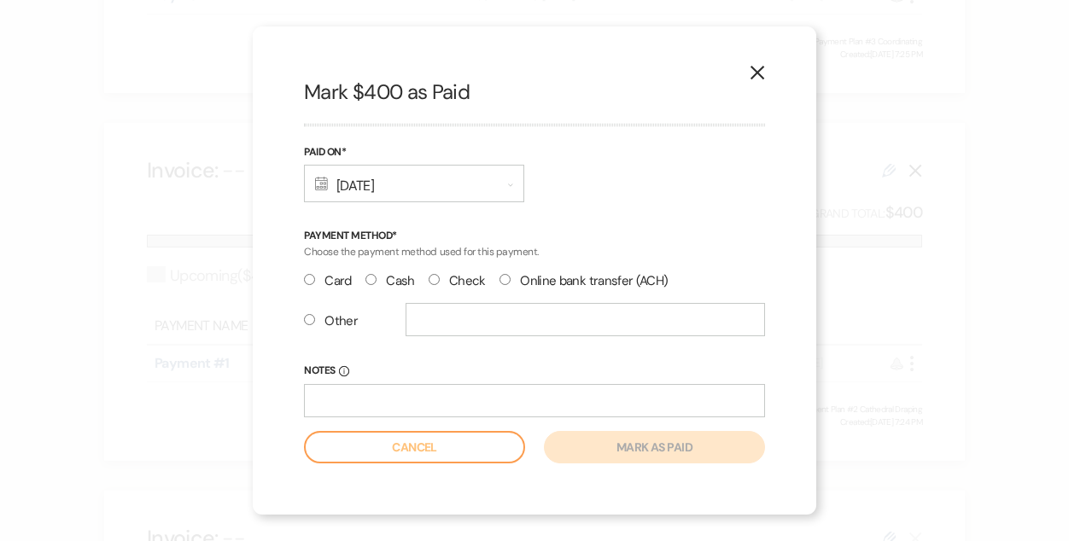
click at [437, 279] on input "Check" at bounding box center [433, 279] width 11 height 11
radio input "true"
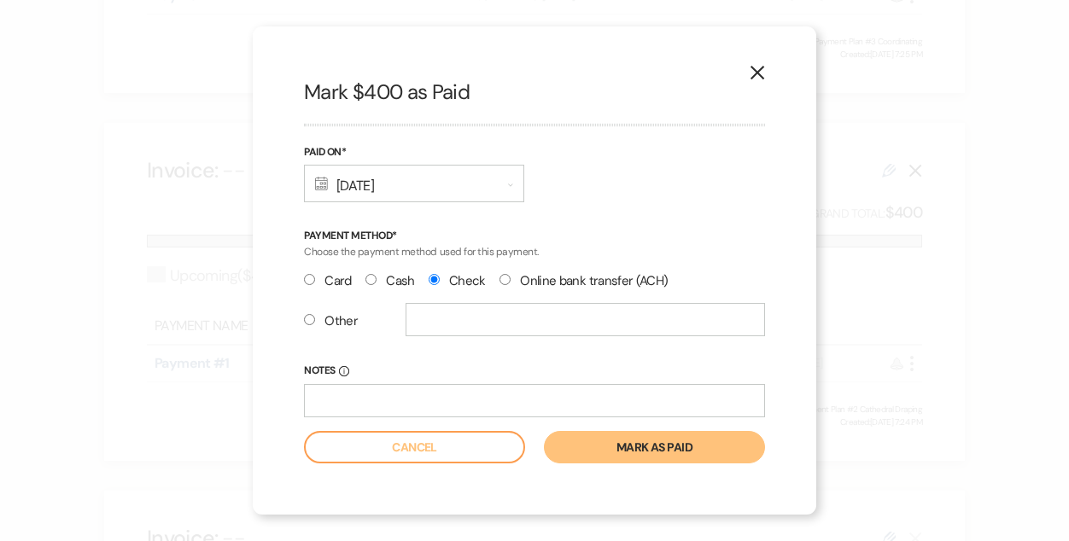
click at [621, 446] on button "Mark as paid" at bounding box center [654, 447] width 221 height 32
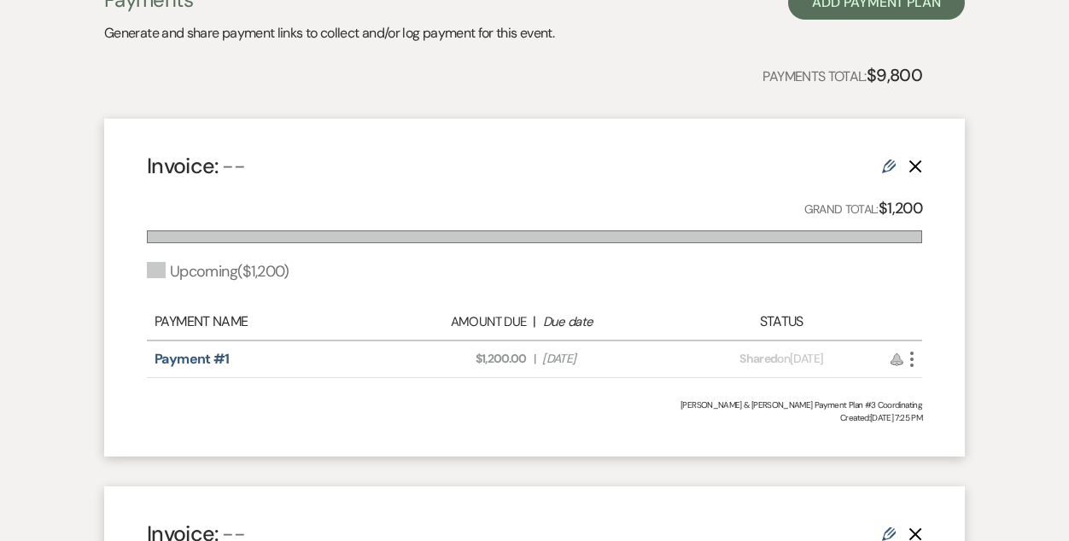
scroll to position [401, 0]
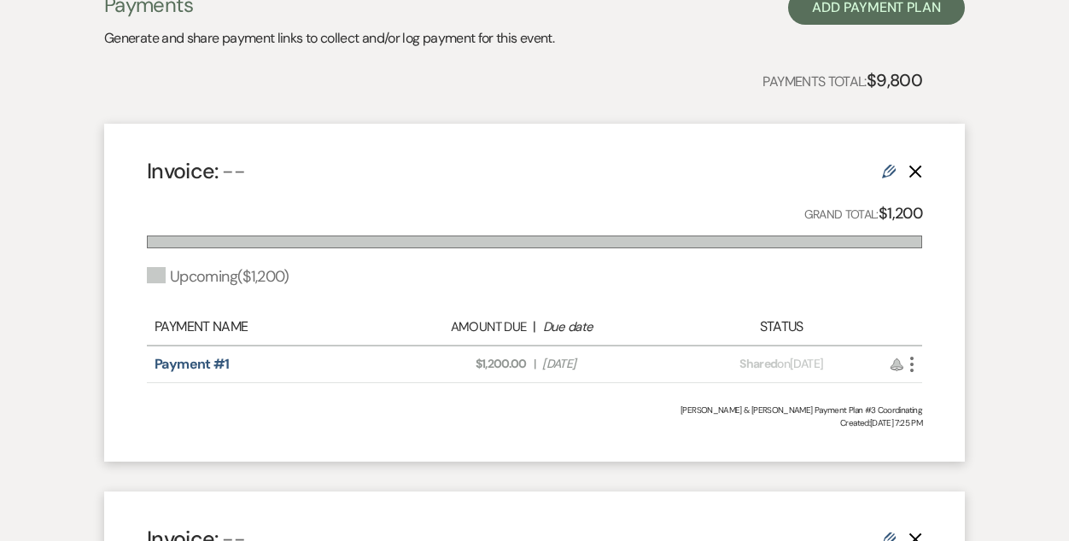
click at [910, 364] on icon "More" at bounding box center [911, 364] width 20 height 20
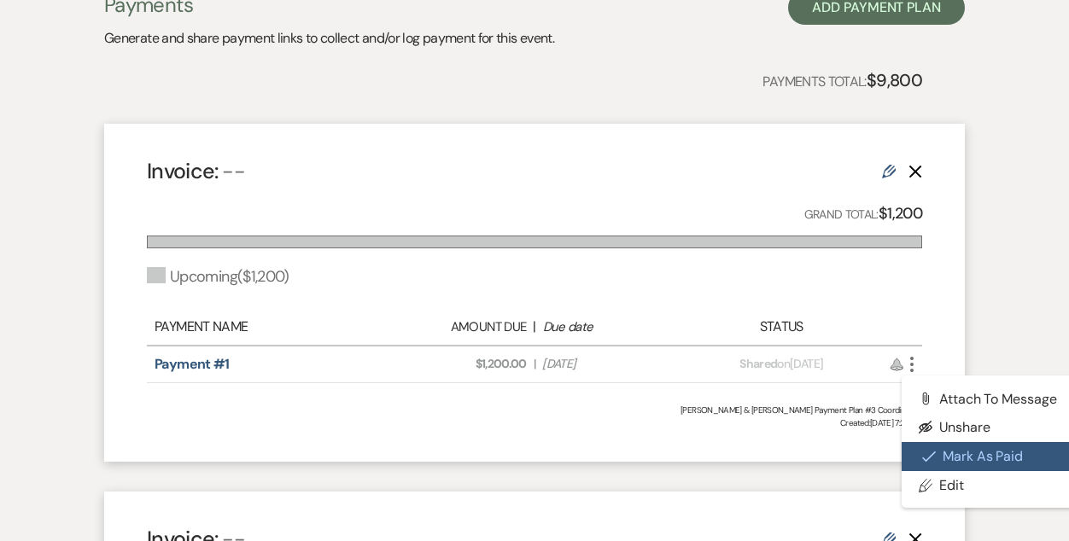
click at [958, 446] on button "Check [PERSON_NAME] [PERSON_NAME] as Paid" at bounding box center [987, 456] width 172 height 29
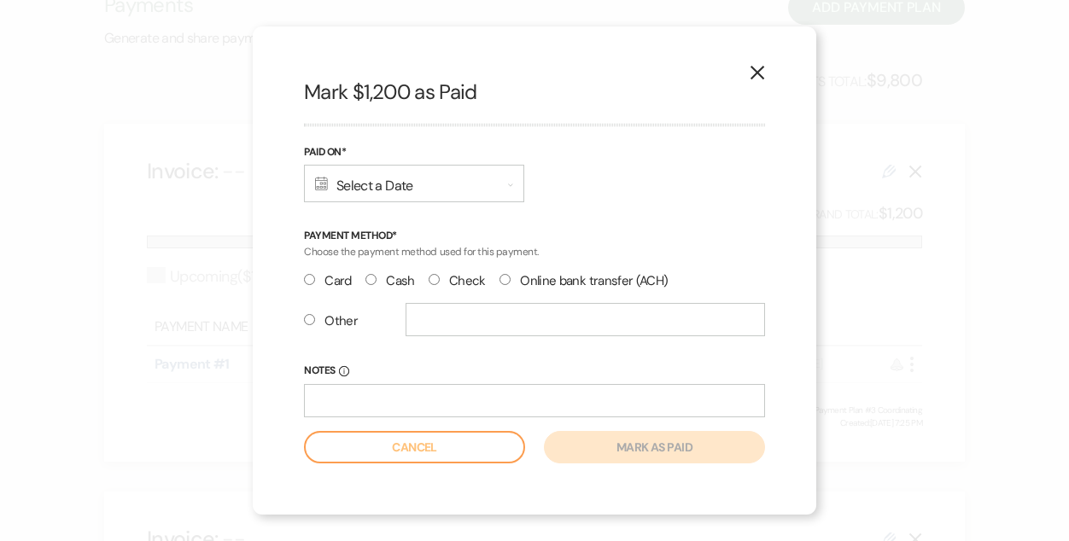
click at [367, 178] on div "Calendar Select a Date Expand" at bounding box center [414, 184] width 220 height 38
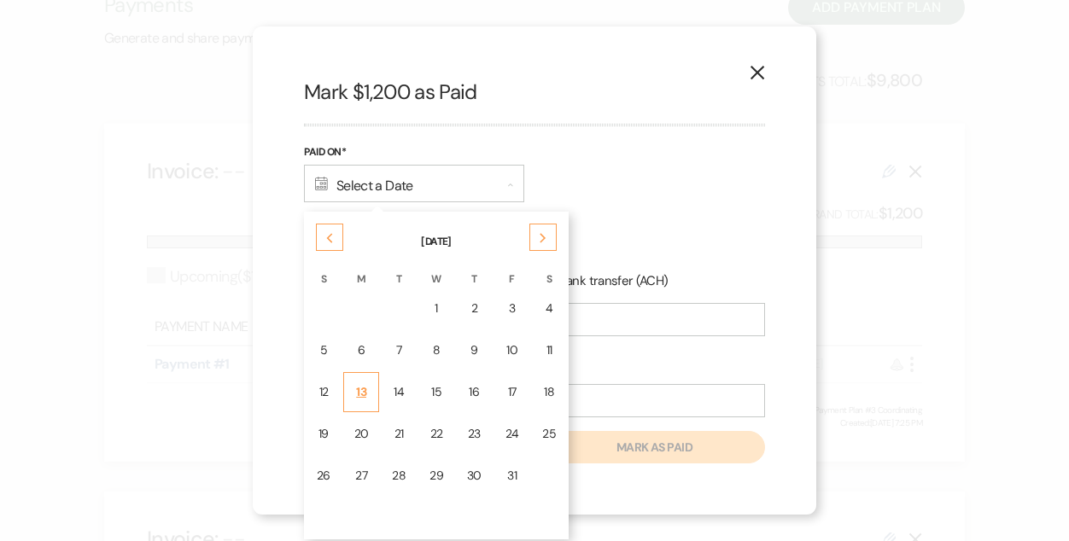
click at [359, 389] on div "13" at bounding box center [361, 392] width 15 height 18
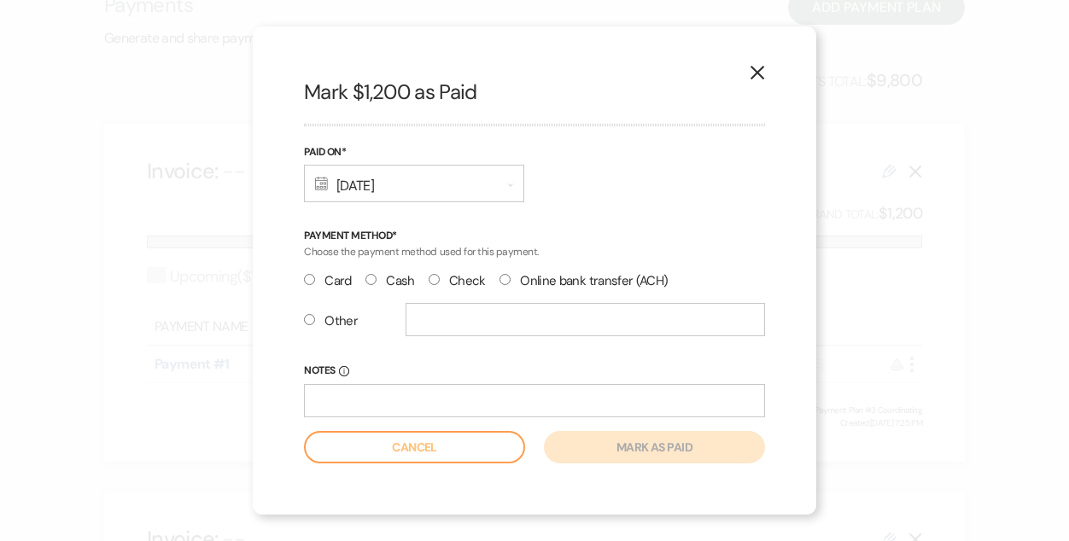
click at [434, 284] on input "Check" at bounding box center [433, 279] width 11 height 11
radio input "true"
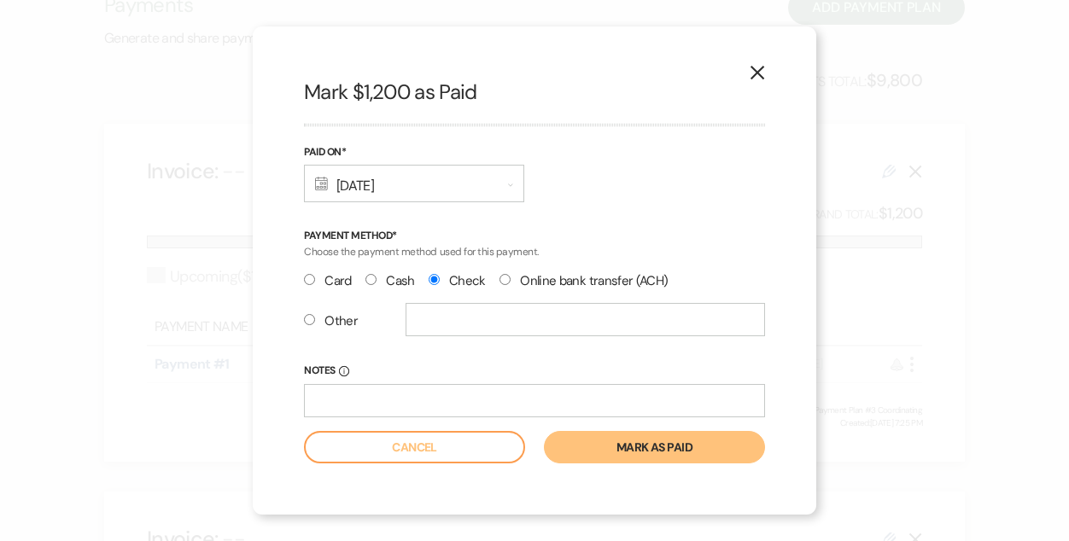
click at [624, 450] on button "Mark as paid" at bounding box center [654, 447] width 221 height 32
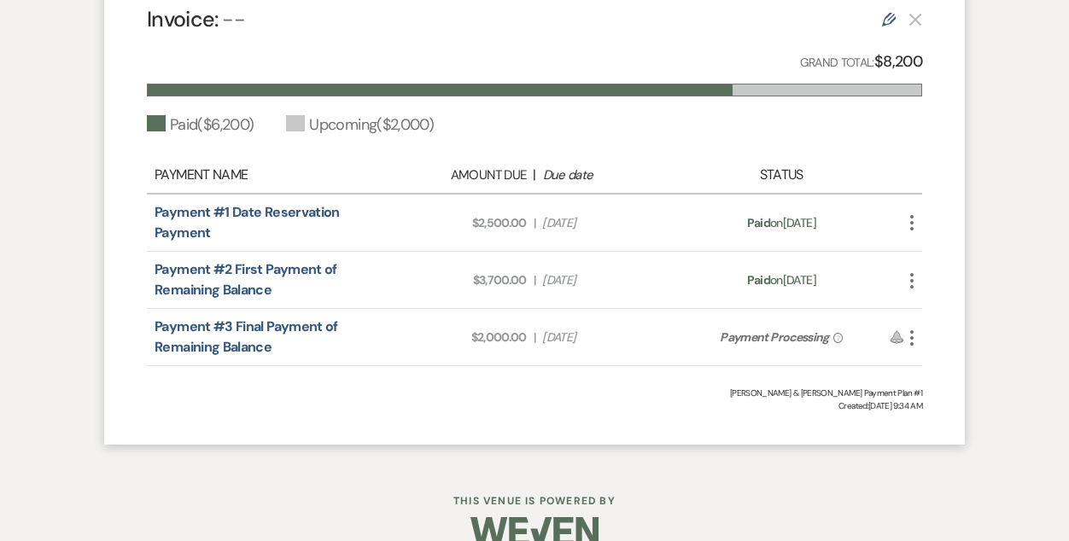
scroll to position [1293, 0]
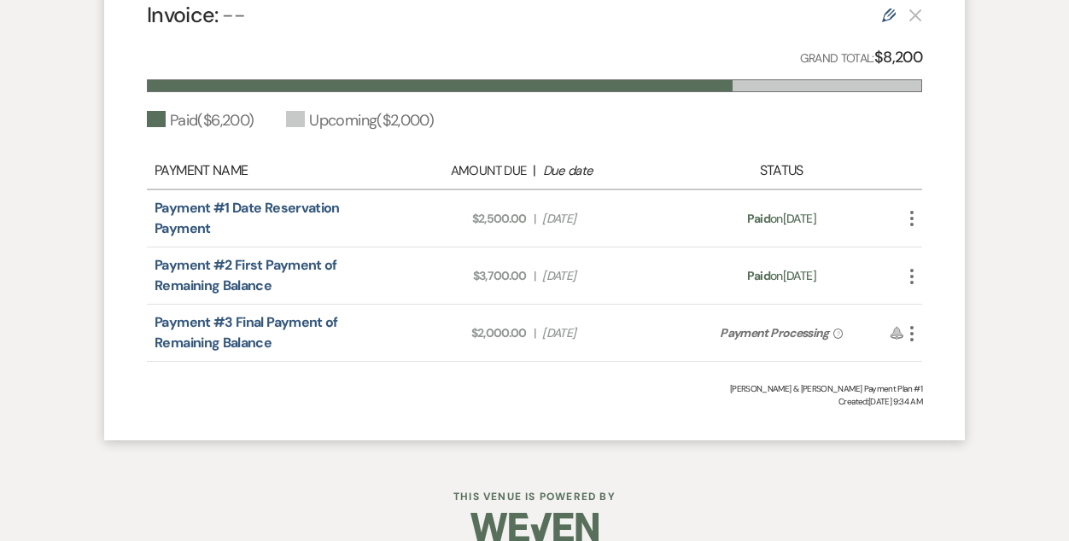
click at [918, 333] on icon "More" at bounding box center [911, 333] width 20 height 20
click at [911, 334] on use "button" at bounding box center [911, 333] width 3 height 15
click at [895, 335] on use at bounding box center [896, 334] width 12 height 12
click at [221, 323] on link "Payment #3 Final Payment of Remaining Balance" at bounding box center [246, 332] width 184 height 38
click at [663, 426] on div "Invoice: -- Edit Grand Total: $8,200 Paid ( $6,200 ) Upcoming ( $2,000 ) Paymen…" at bounding box center [534, 204] width 860 height 473
